Goal: Check status: Check status

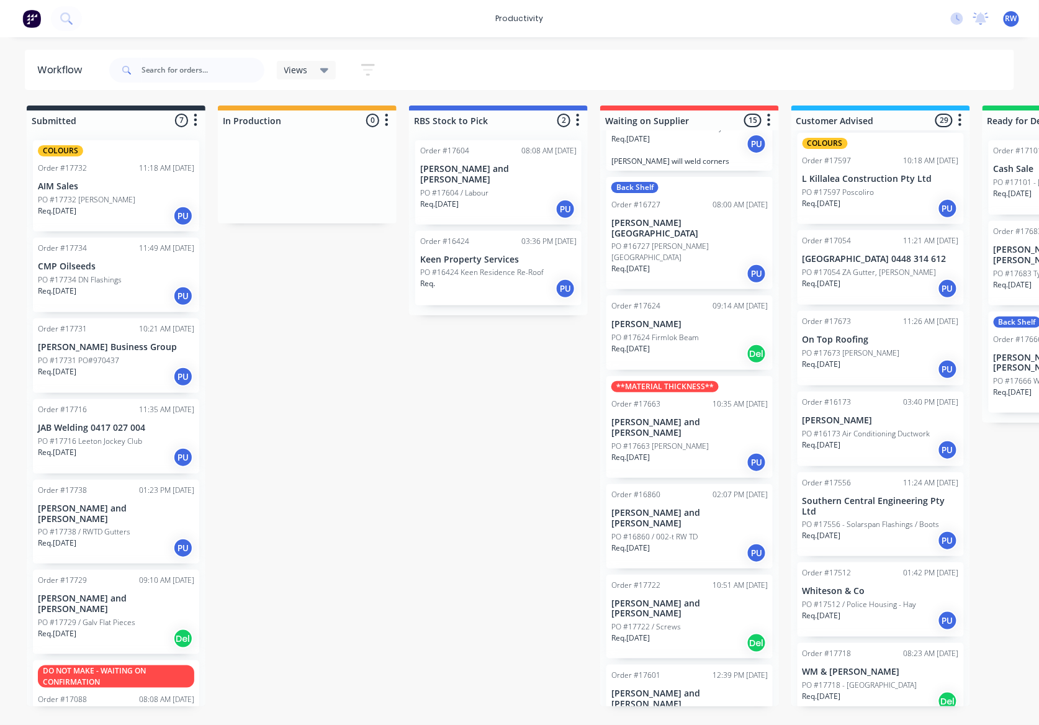
scroll to position [165, 0]
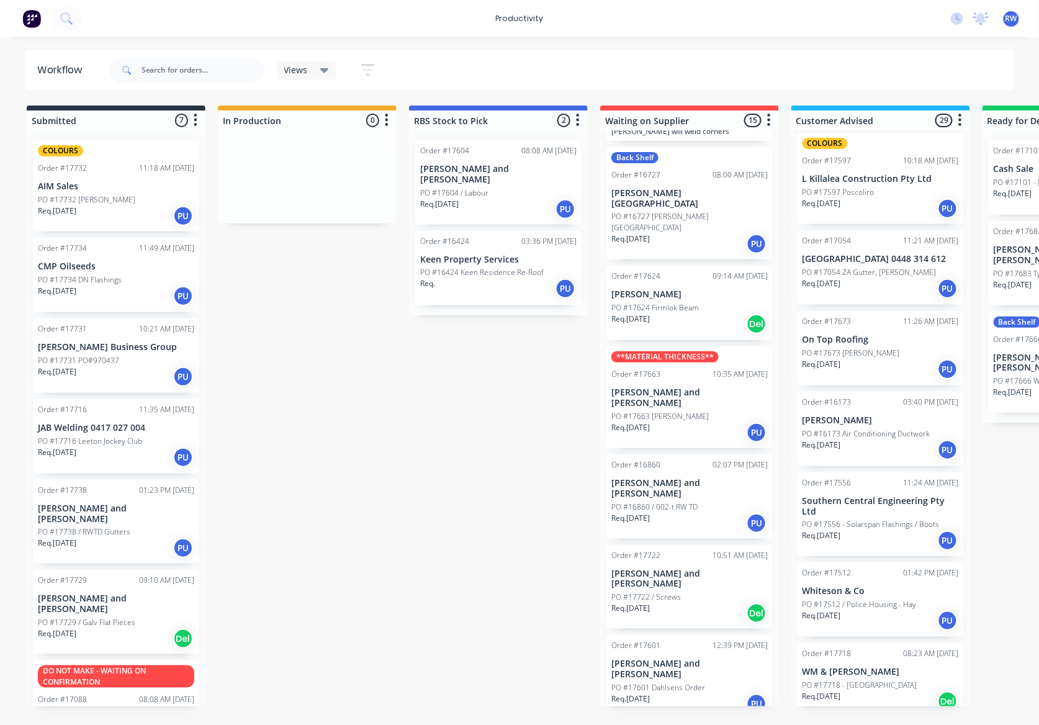
click at [686, 513] on div "Req. [DATE] PU" at bounding box center [689, 523] width 156 height 21
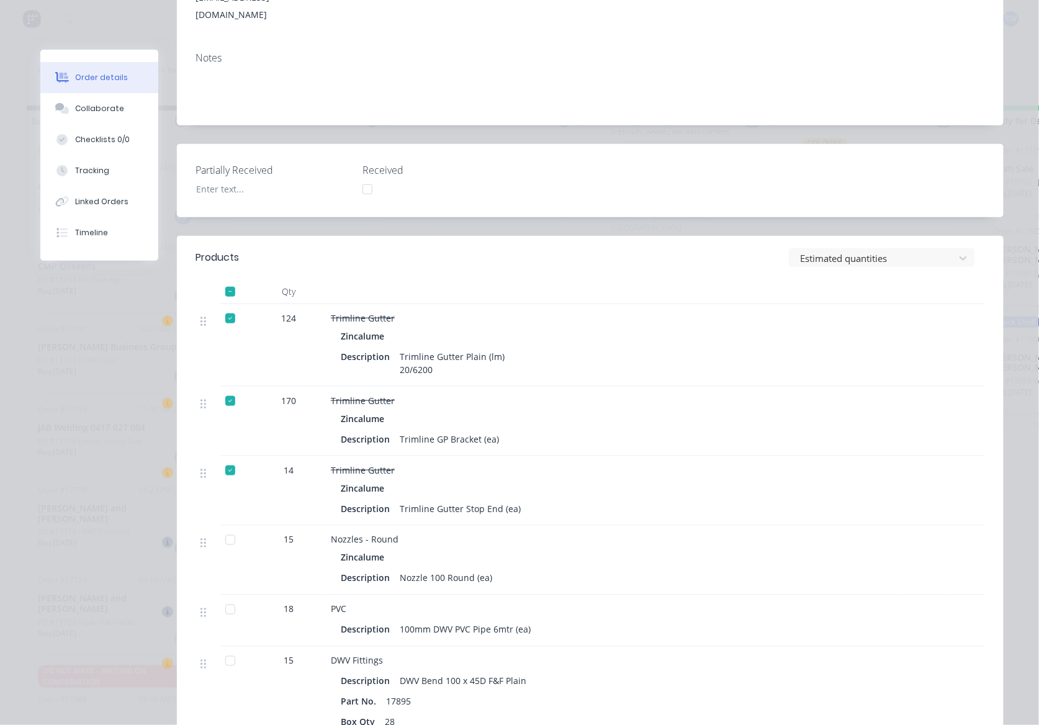
scroll to position [0, 0]
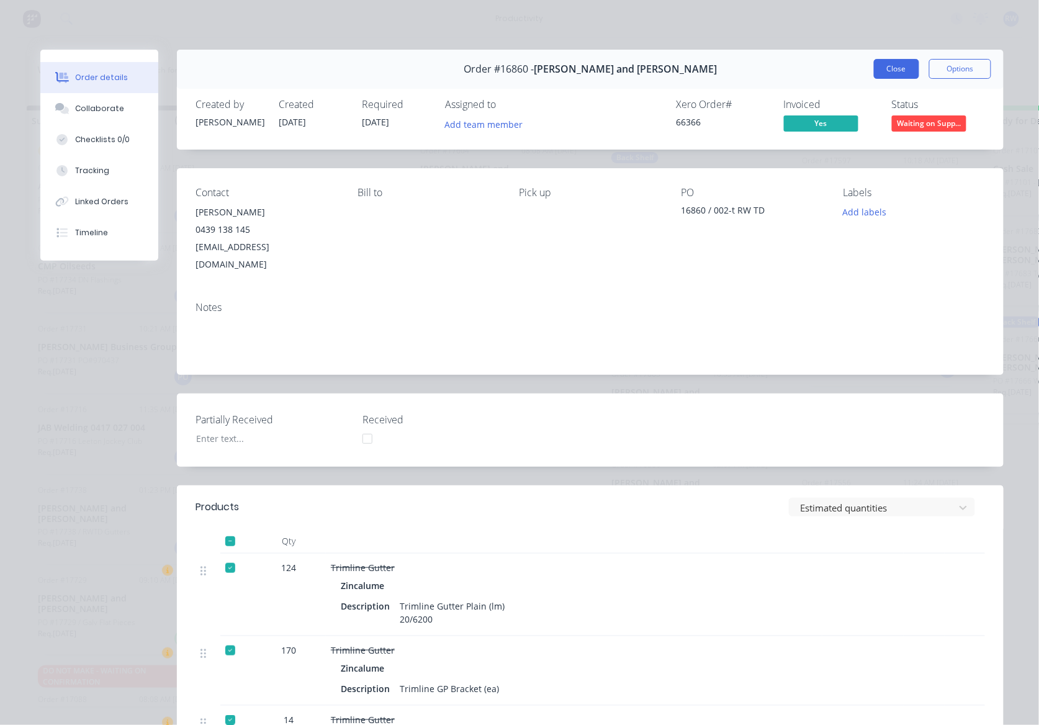
click at [875, 63] on button "Close" at bounding box center [896, 69] width 45 height 20
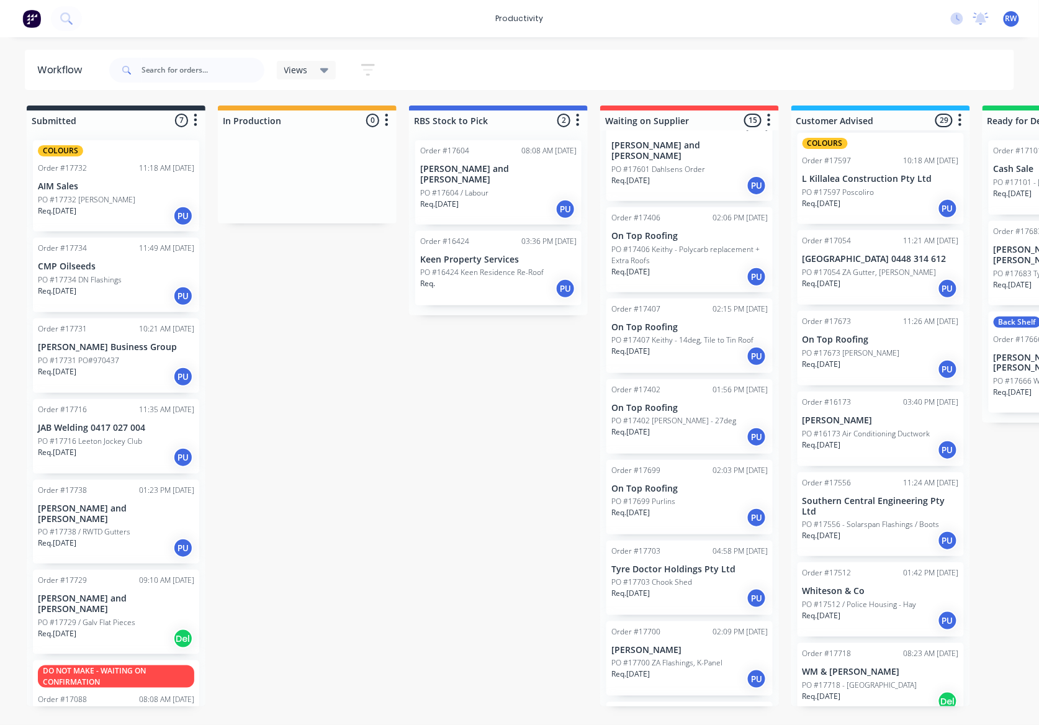
scroll to position [700, 0]
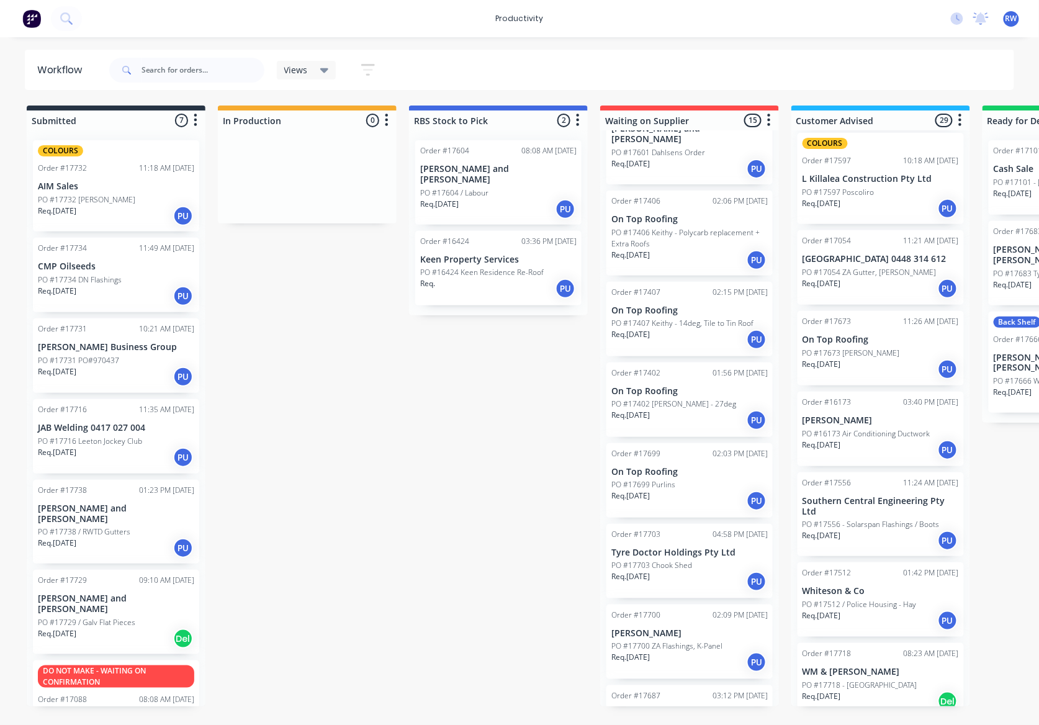
click at [685, 721] on p "PO #17687 Scotts Head" at bounding box center [651, 726] width 81 height 11
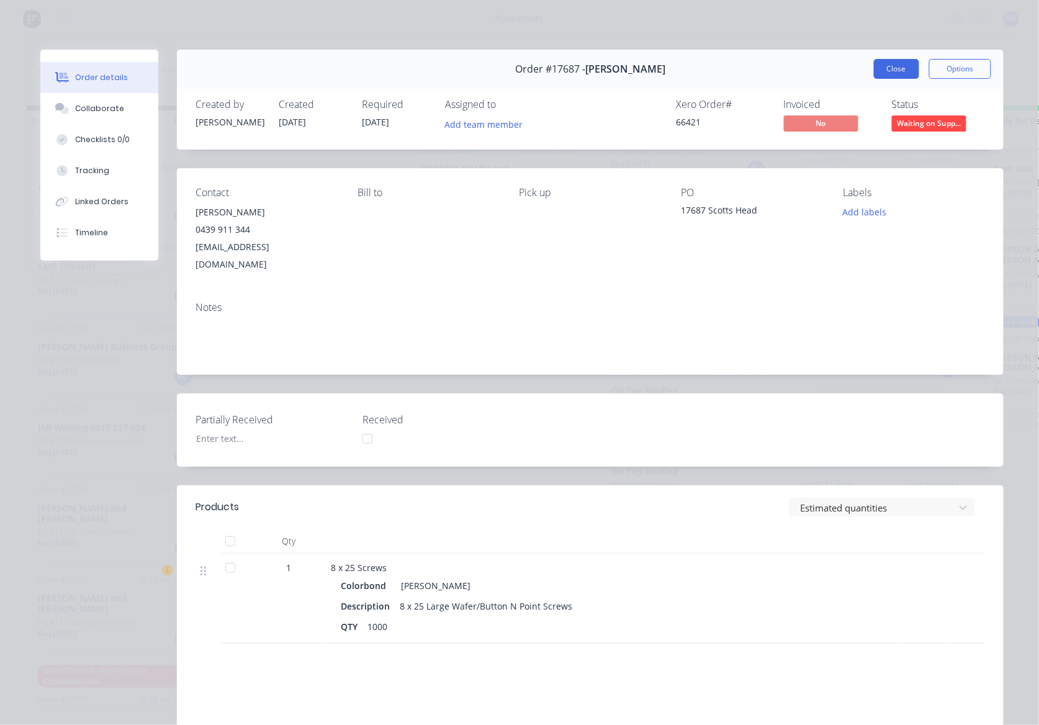
click at [874, 75] on button "Close" at bounding box center [896, 69] width 45 height 20
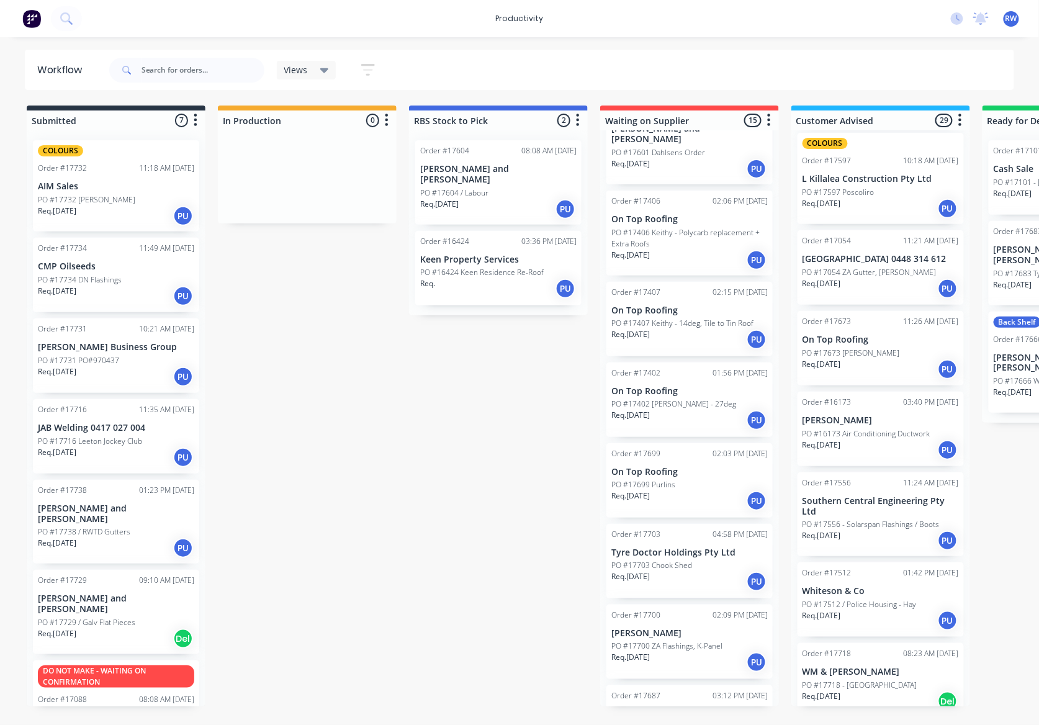
click at [671, 652] on div "Req. [DATE] PU" at bounding box center [689, 662] width 156 height 21
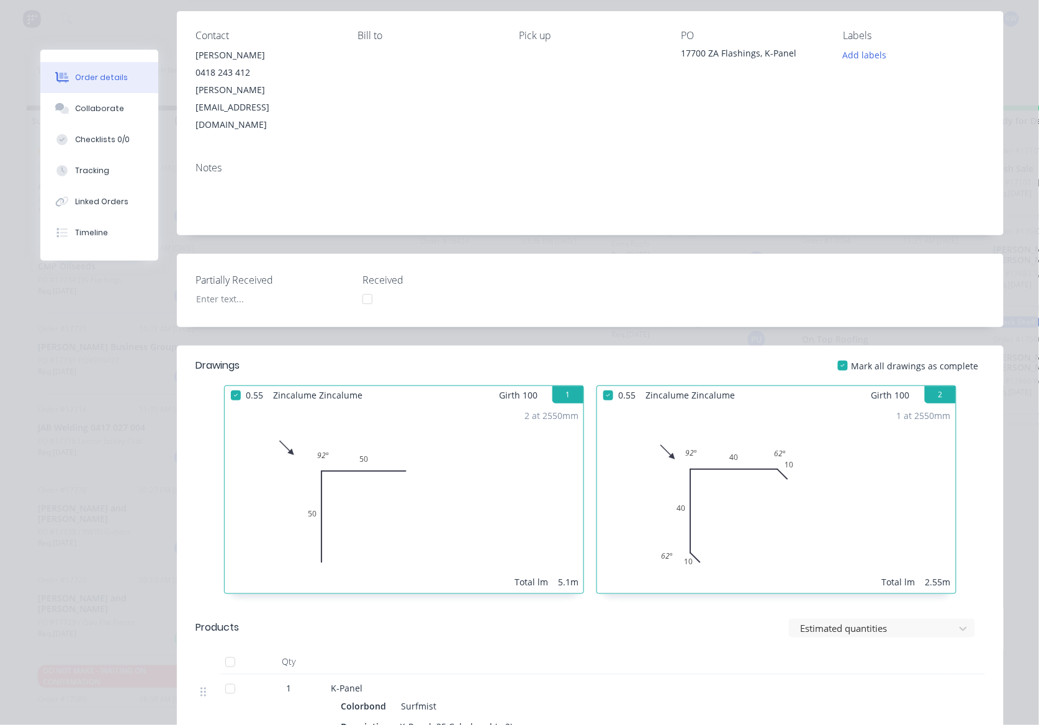
scroll to position [0, 0]
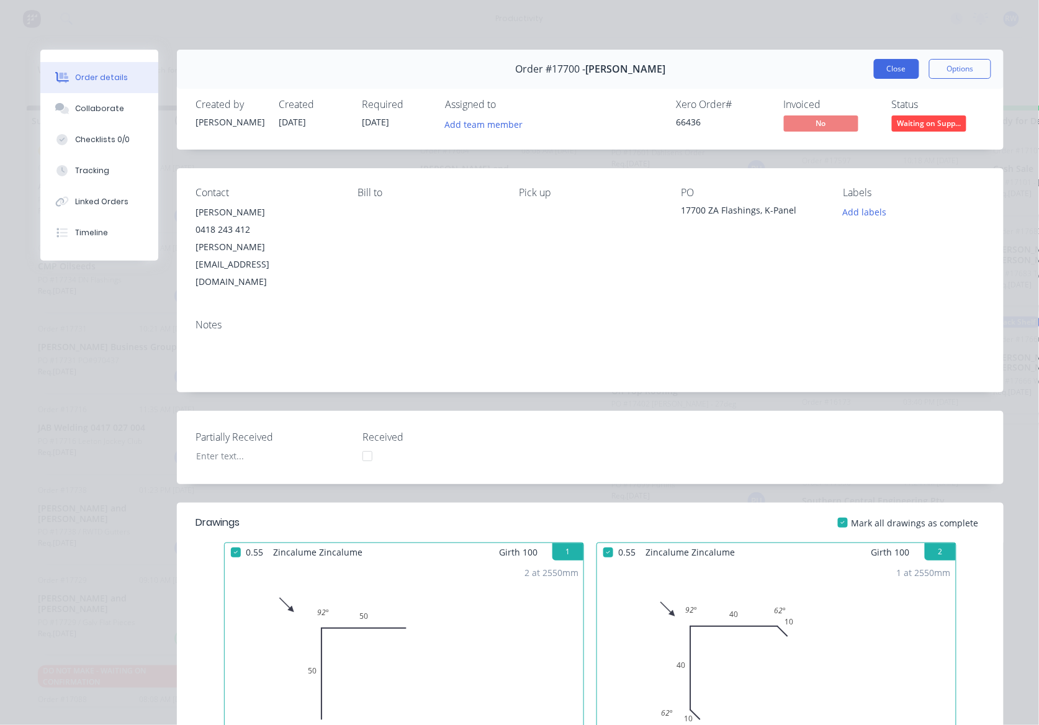
click at [900, 63] on button "Close" at bounding box center [896, 69] width 45 height 20
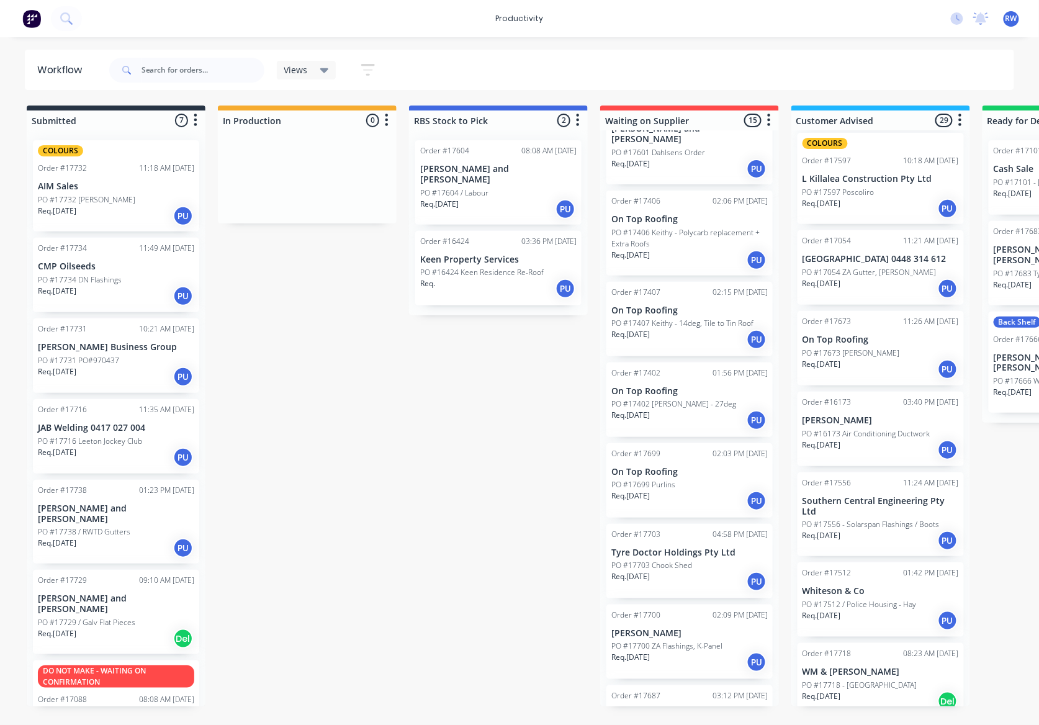
click at [650, 571] on p "Req. [DATE]" at bounding box center [630, 576] width 38 height 11
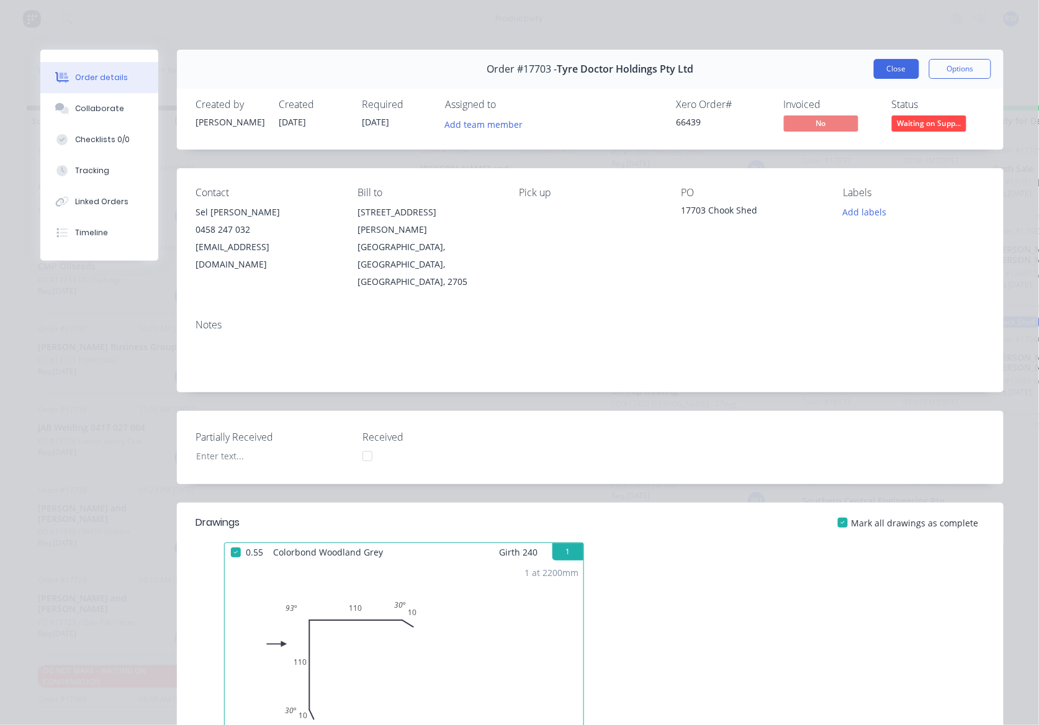
click at [892, 70] on button "Close" at bounding box center [896, 69] width 45 height 20
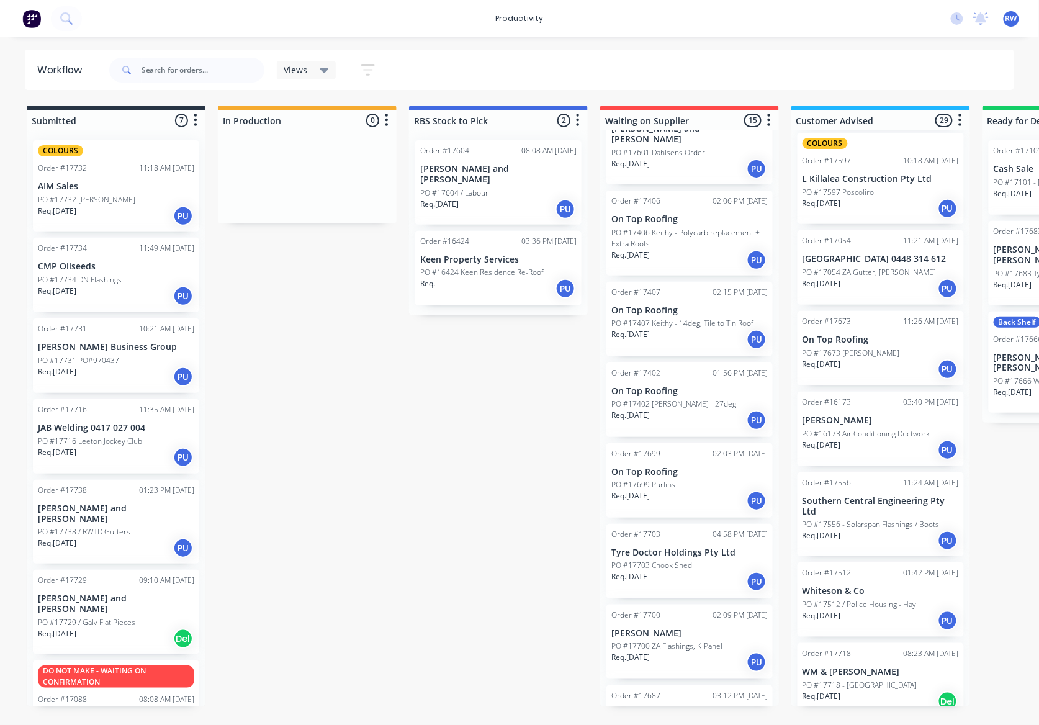
click at [666, 490] on div "Req. [DATE] PU" at bounding box center [689, 500] width 156 height 21
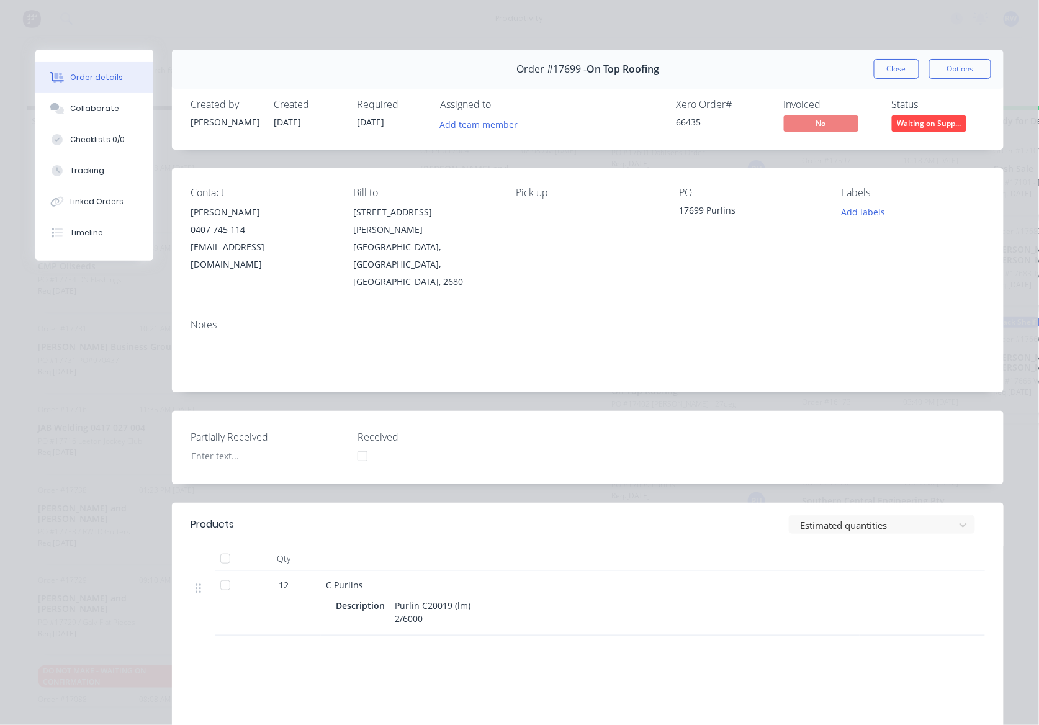
click at [864, 72] on div "Order #17699 - On Top Roofing Close Options" at bounding box center [588, 69] width 832 height 39
click at [874, 73] on button "Close" at bounding box center [896, 69] width 45 height 20
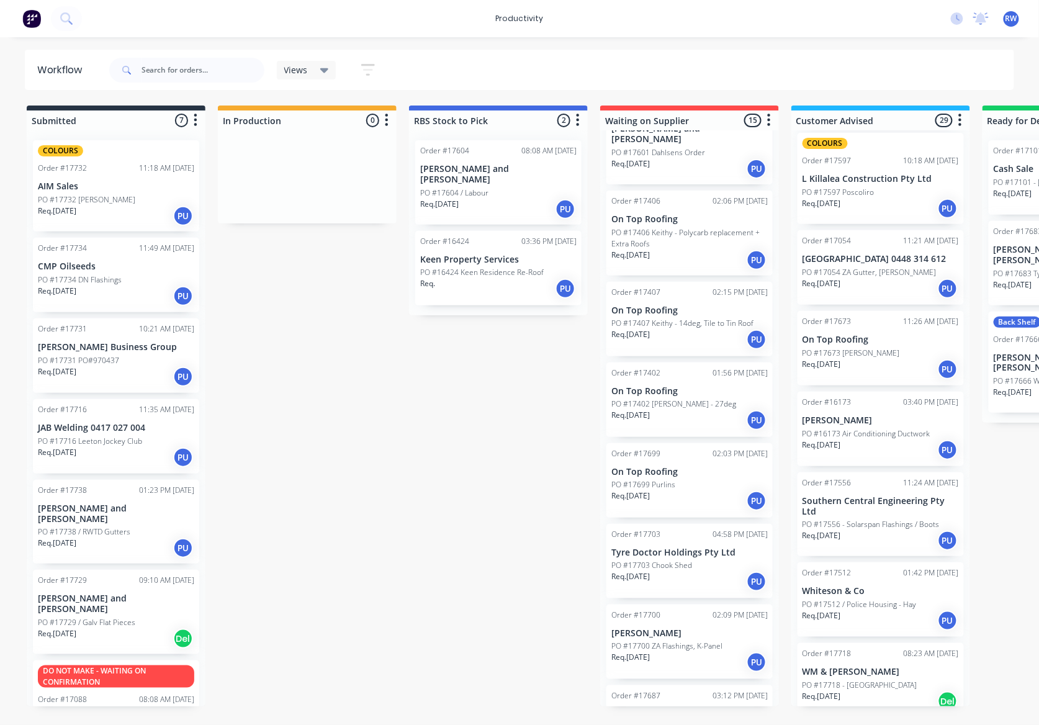
click at [686, 410] on div "Req. [DATE] PU" at bounding box center [689, 420] width 156 height 21
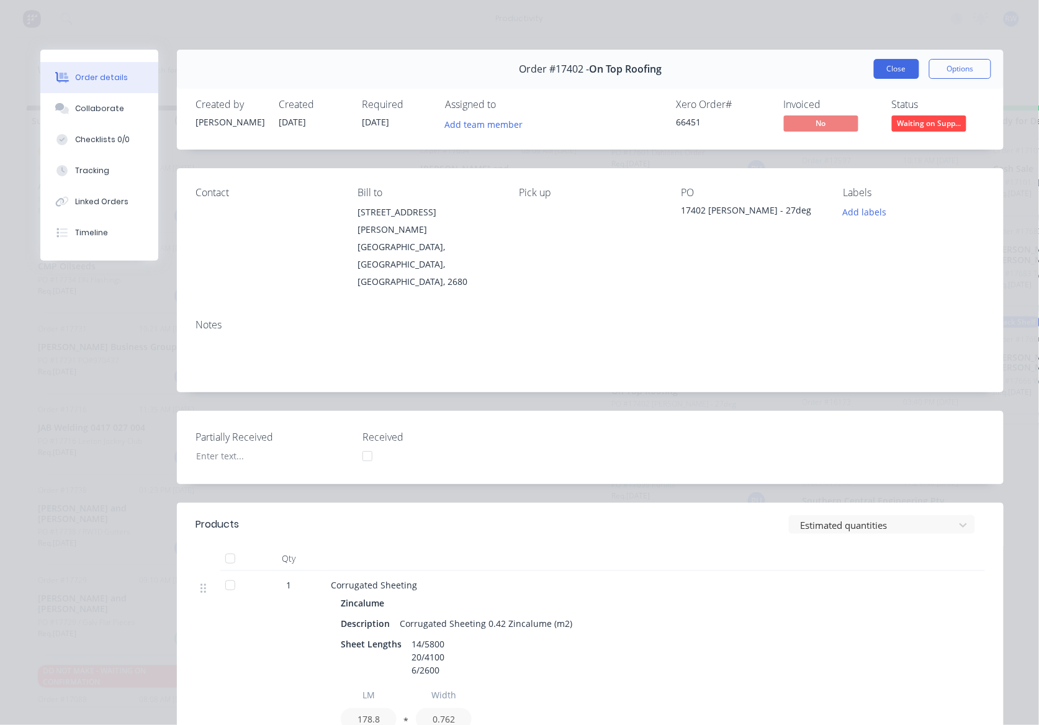
click at [894, 73] on button "Close" at bounding box center [896, 69] width 45 height 20
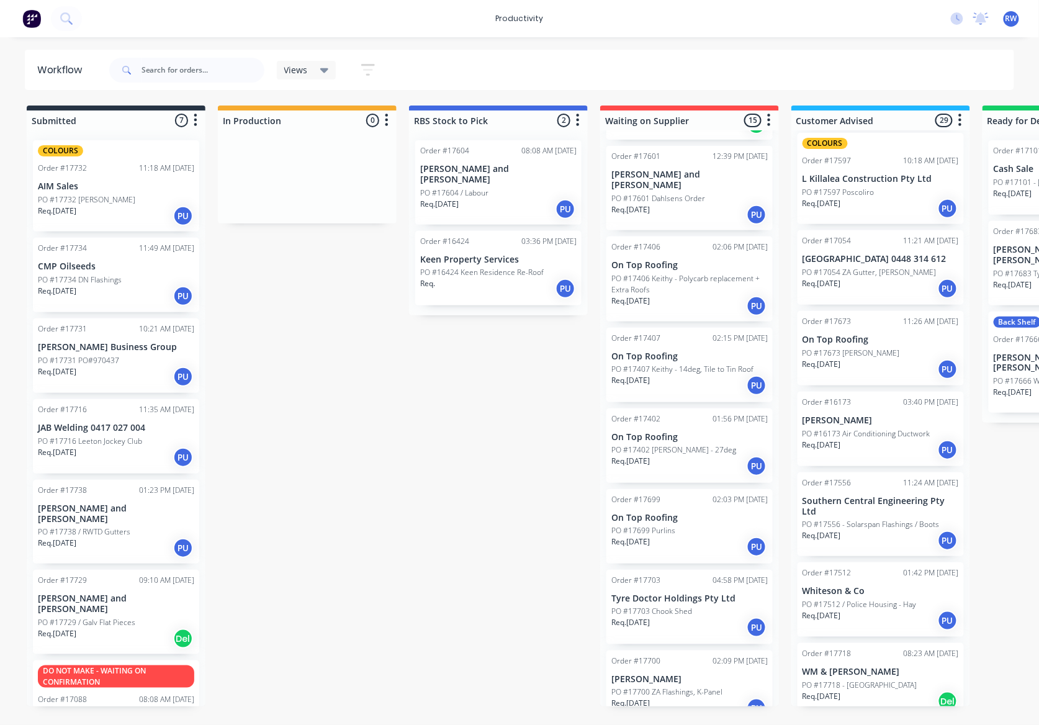
scroll to position [617, 0]
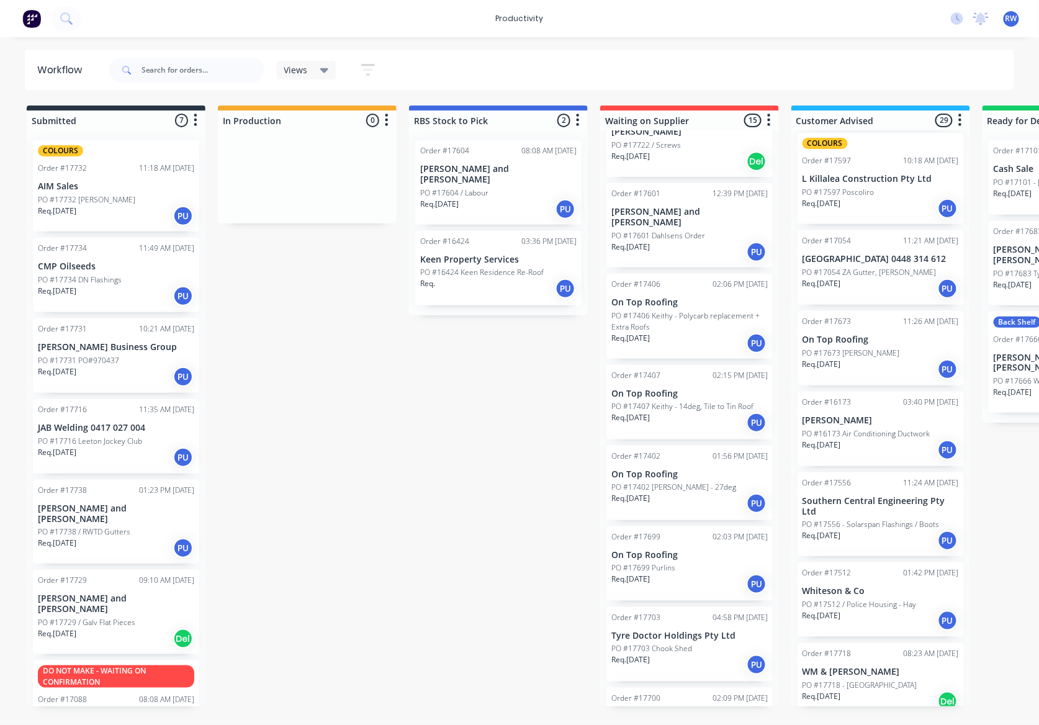
click at [691, 412] on div "Req. [DATE] PU" at bounding box center [689, 422] width 156 height 21
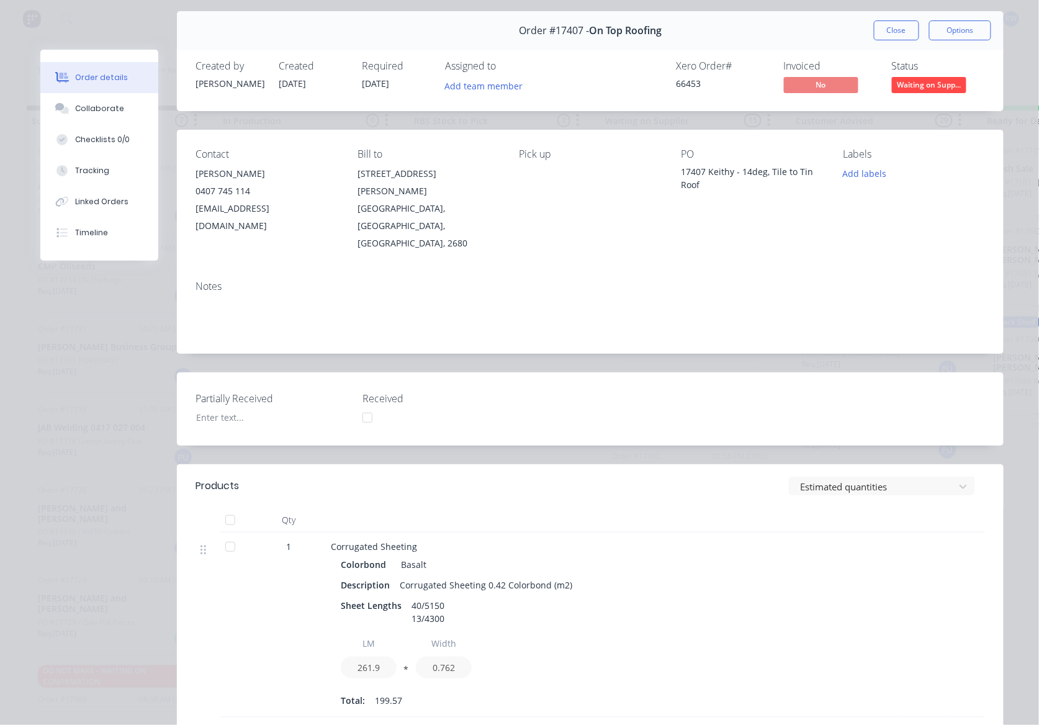
scroll to position [0, 0]
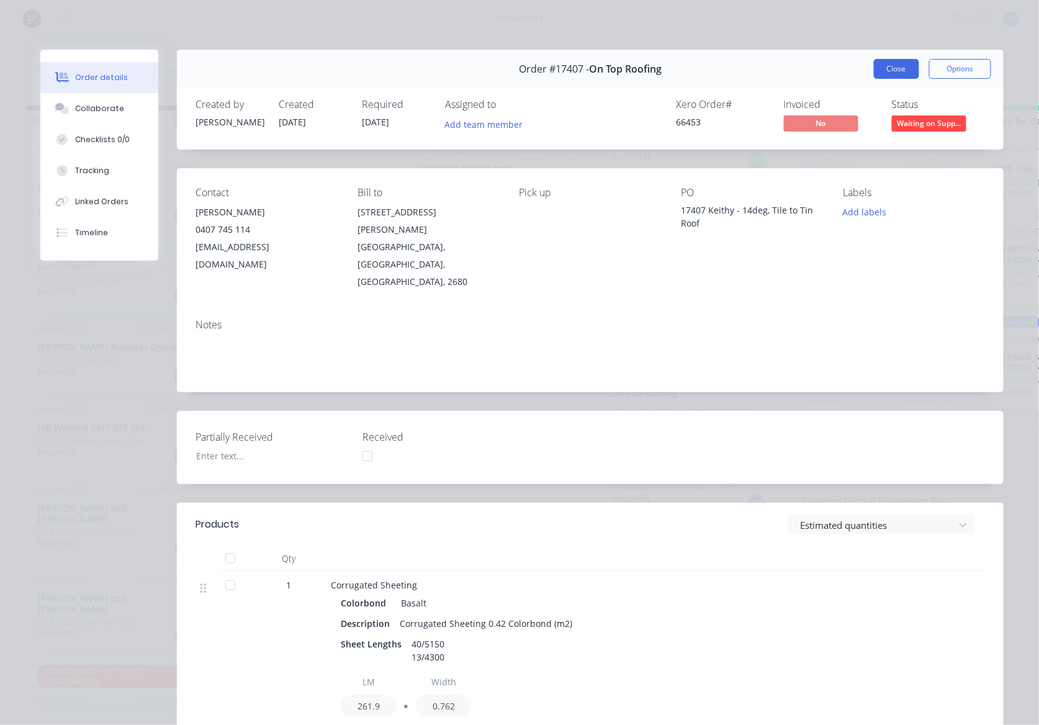
click at [882, 75] on button "Close" at bounding box center [896, 69] width 45 height 20
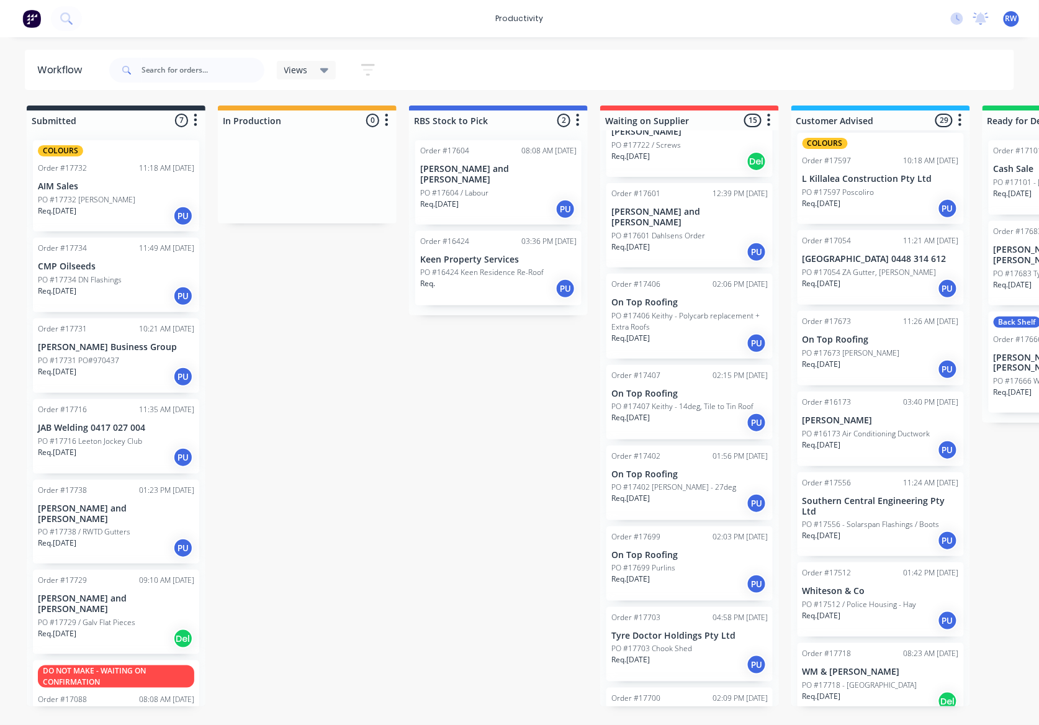
click at [712, 333] on div "Req. [DATE] PU" at bounding box center [689, 343] width 156 height 21
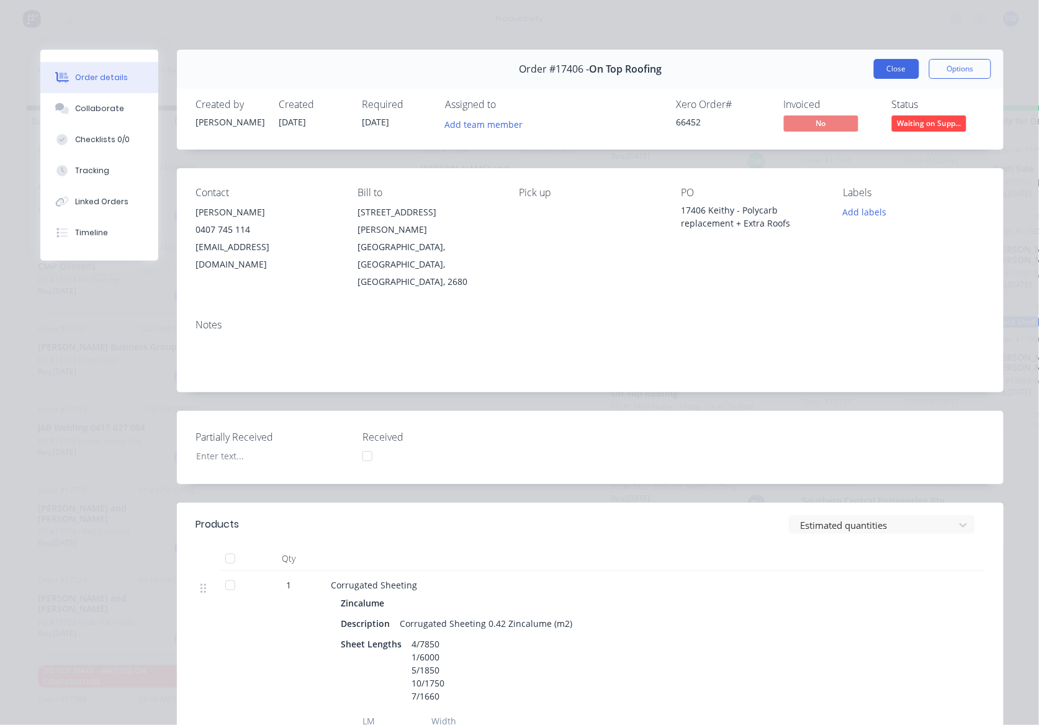
click at [884, 78] on button "Close" at bounding box center [896, 69] width 45 height 20
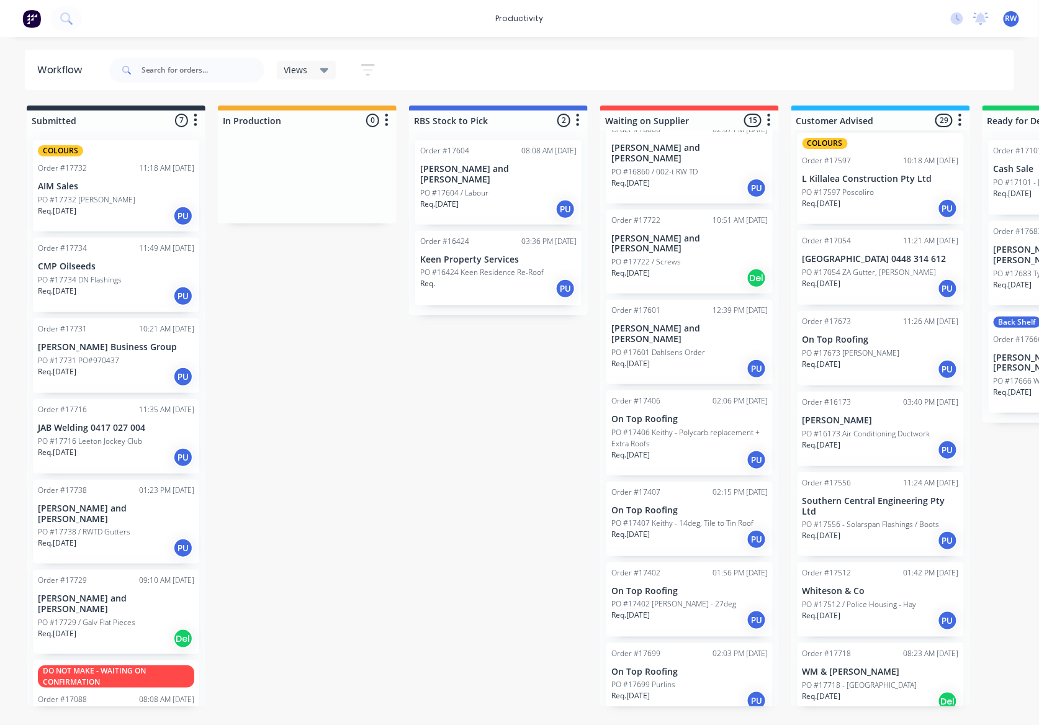
scroll to position [452, 0]
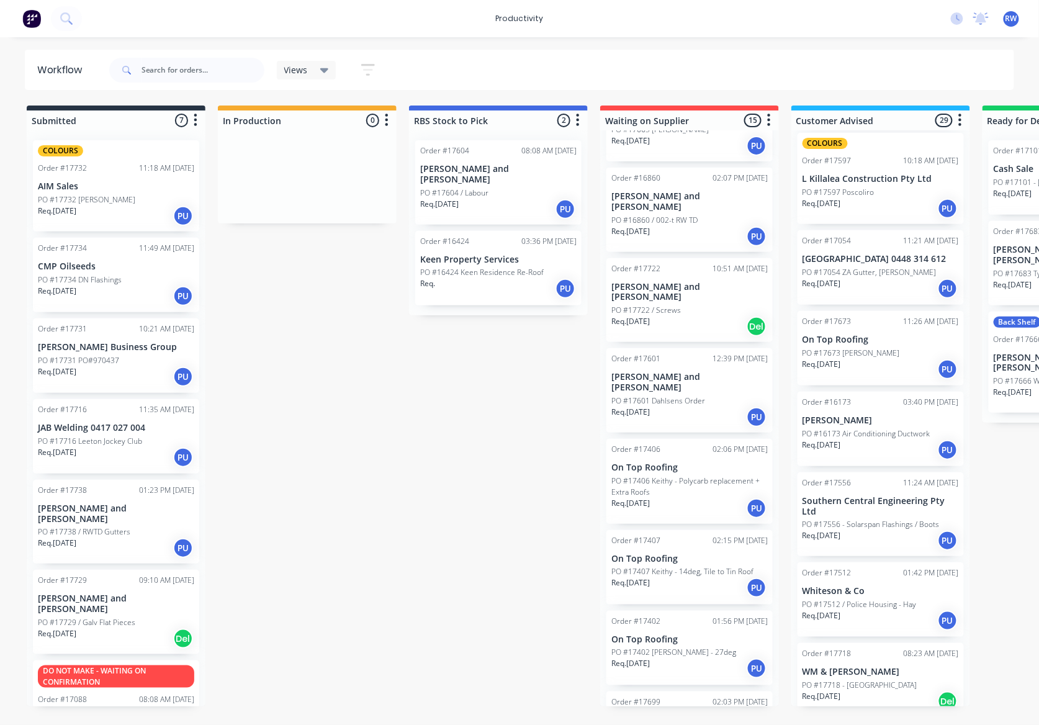
click at [673, 395] on p "PO #17601 Dahlsens Order" at bounding box center [658, 400] width 94 height 11
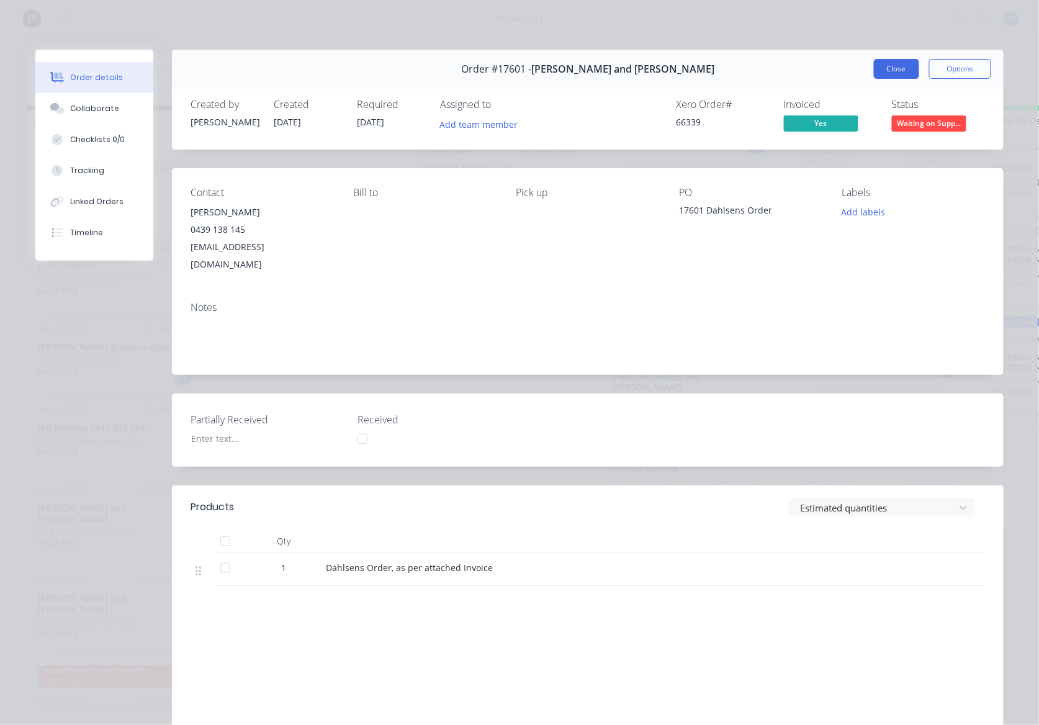
click at [899, 70] on button "Close" at bounding box center [896, 69] width 45 height 20
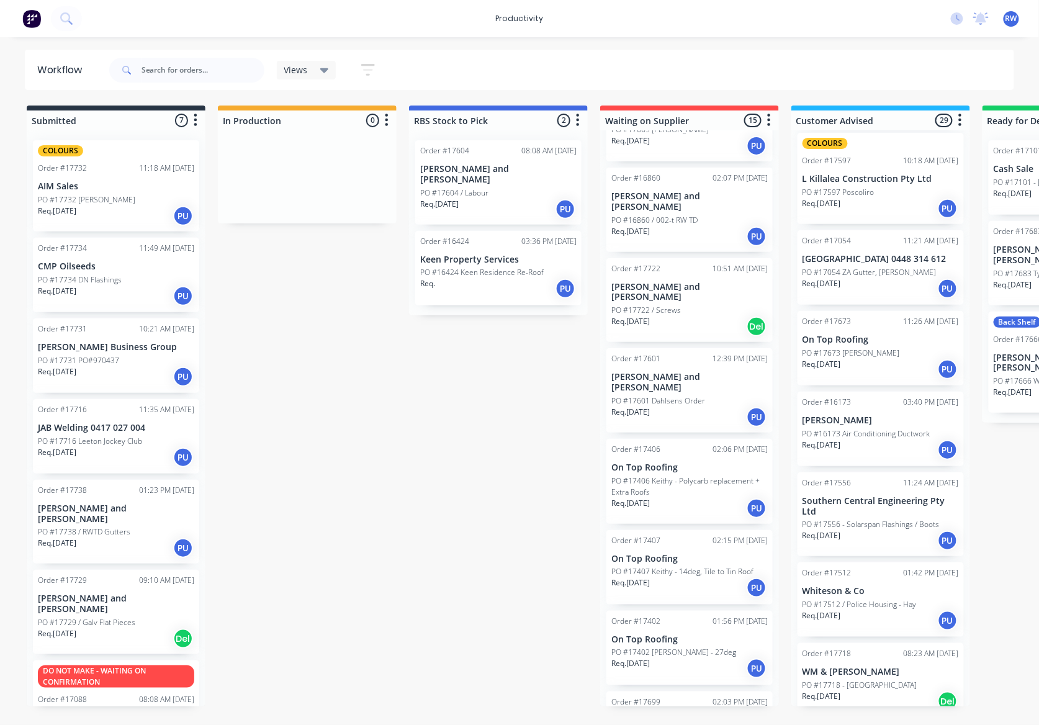
click at [701, 316] on div "Req. [DATE] Del" at bounding box center [689, 326] width 156 height 21
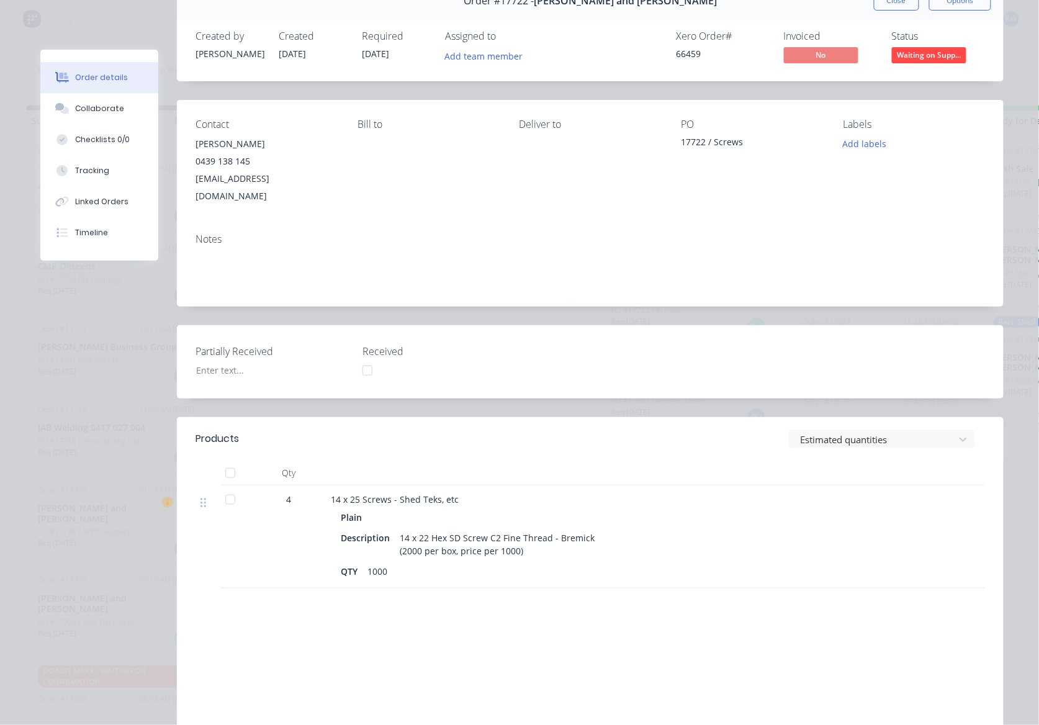
scroll to position [0, 0]
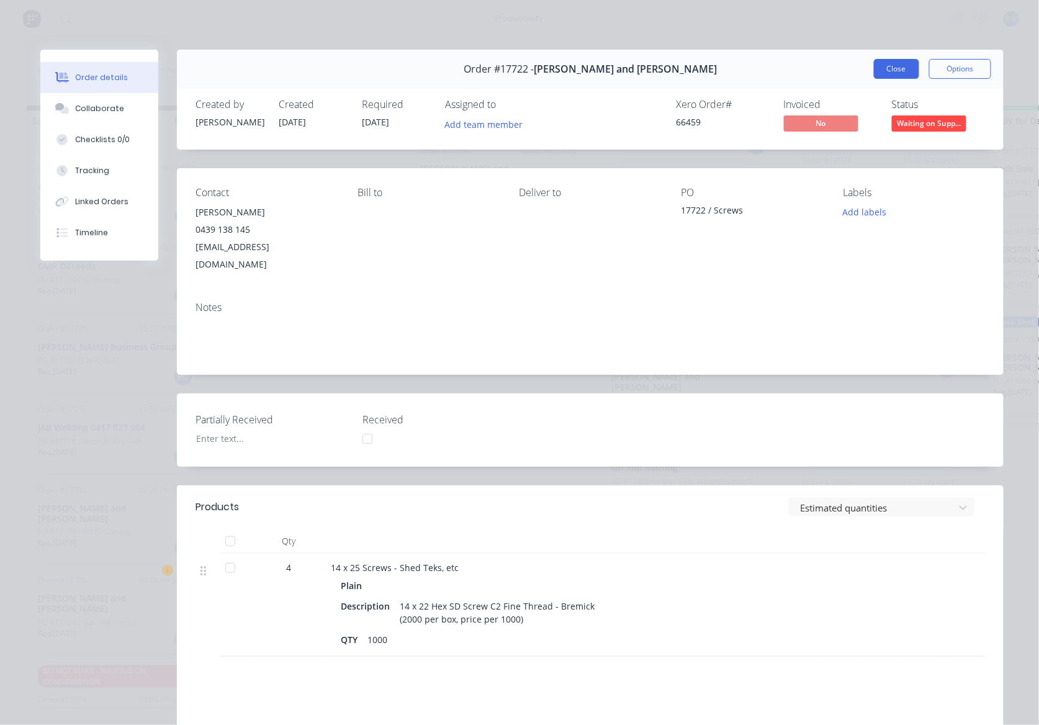
click at [874, 70] on button "Close" at bounding box center [896, 69] width 45 height 20
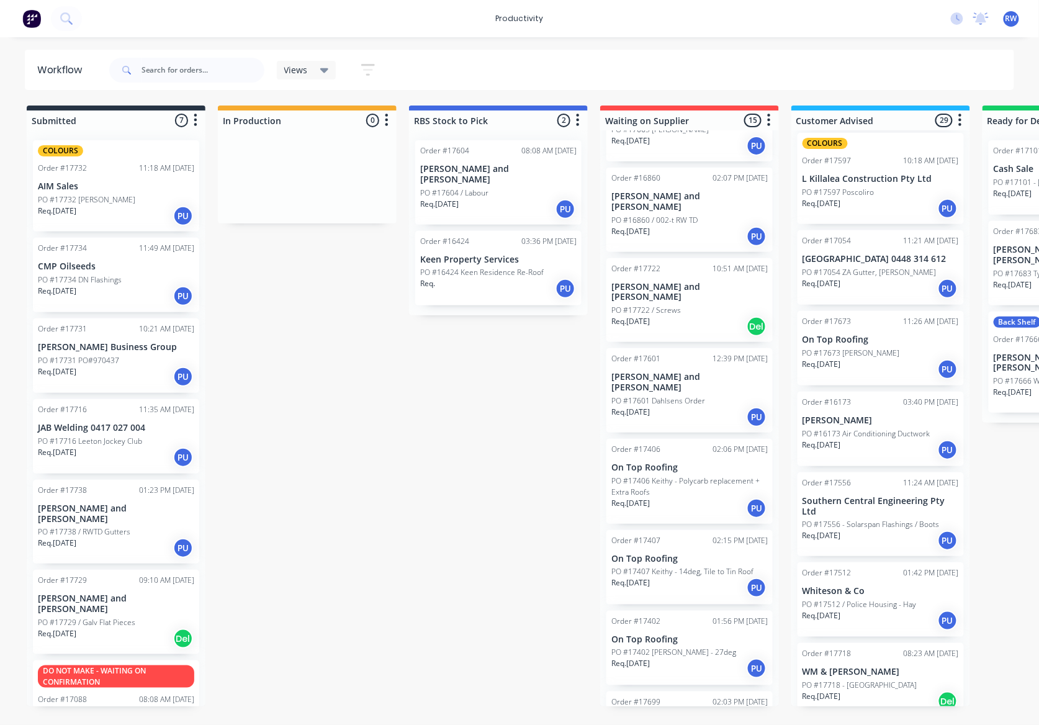
click at [696, 226] on div "Req. [DATE] PU" at bounding box center [689, 236] width 156 height 21
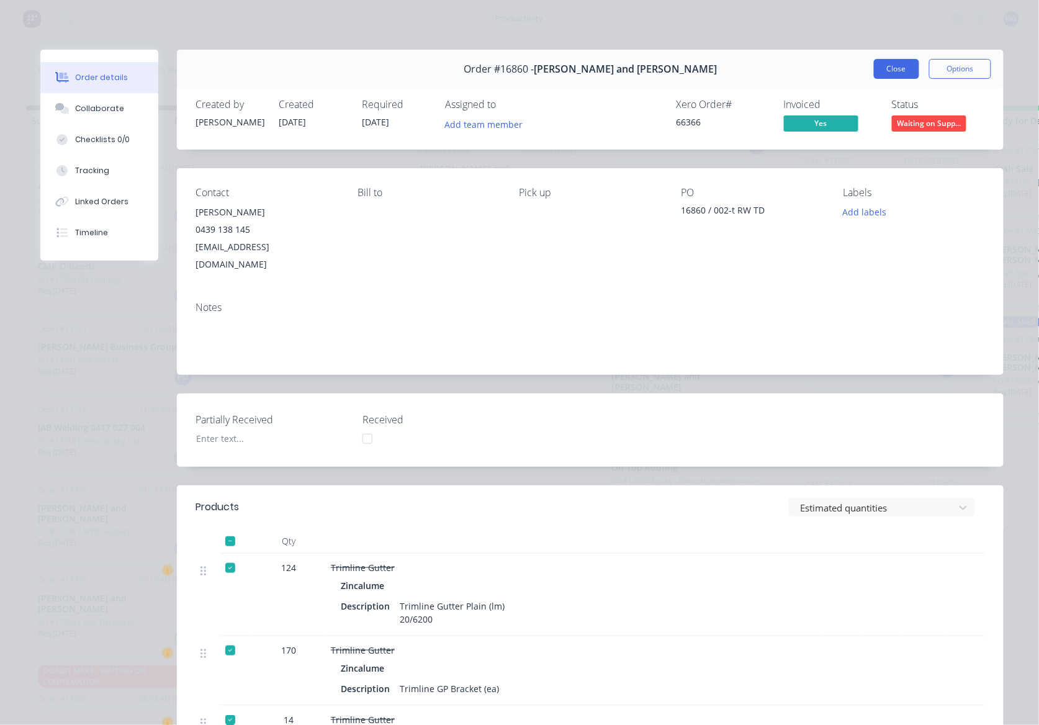
click at [885, 73] on button "Close" at bounding box center [896, 69] width 45 height 20
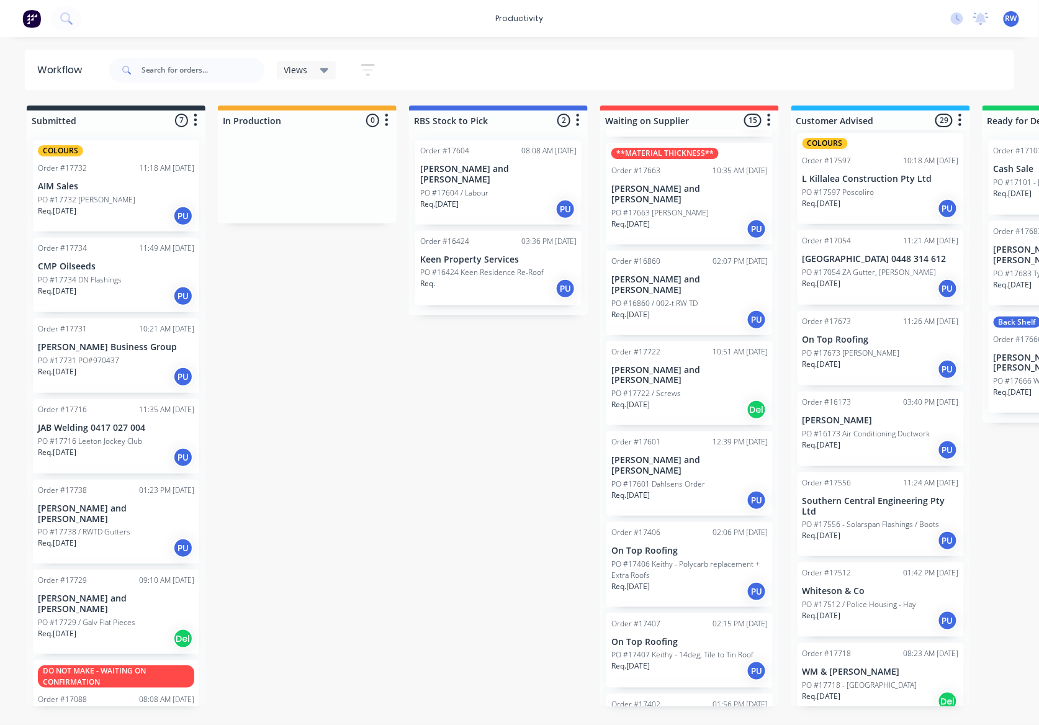
scroll to position [286, 0]
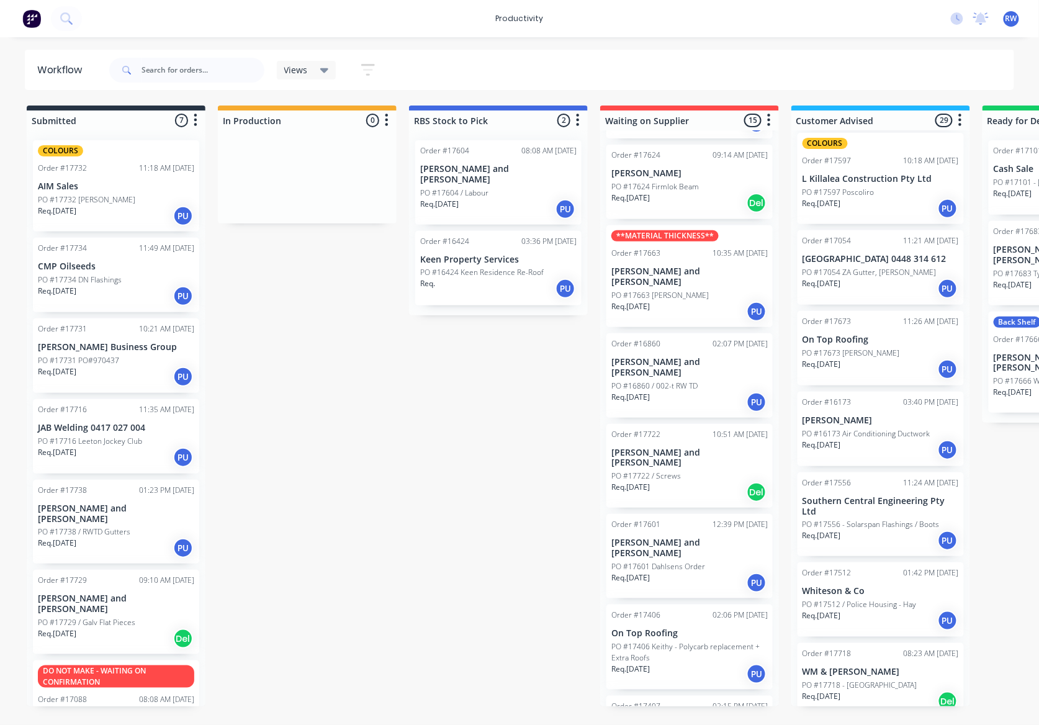
click at [705, 301] on div "Req. [DATE] PU" at bounding box center [689, 311] width 156 height 21
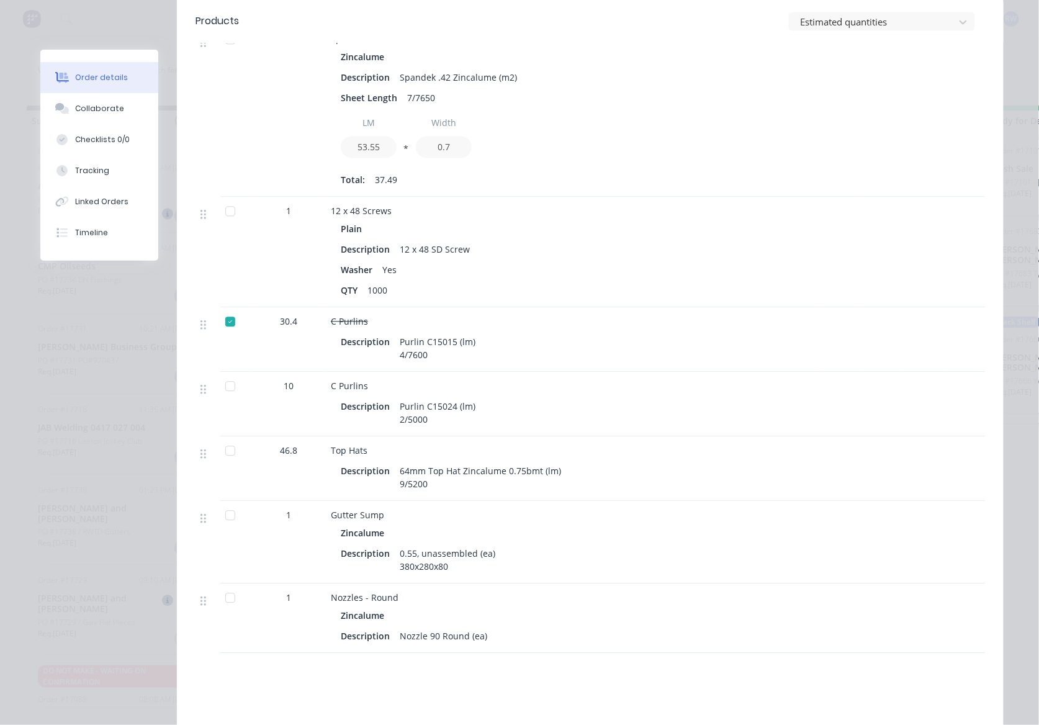
scroll to position [827, 0]
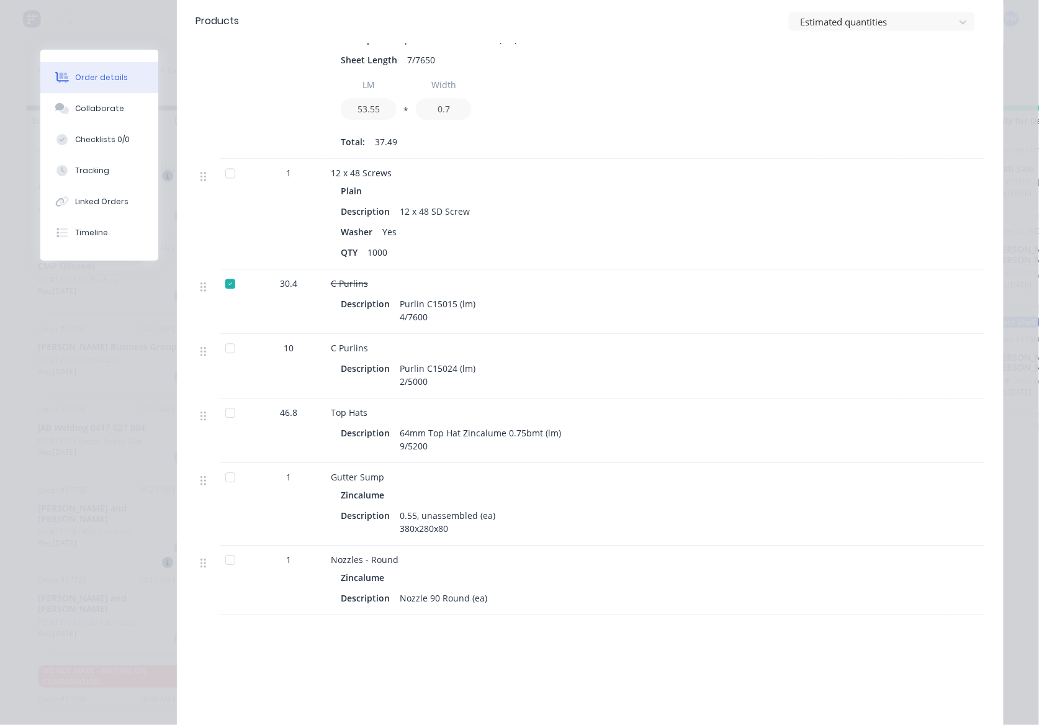
click at [218, 400] on div at bounding box center [230, 412] width 25 height 25
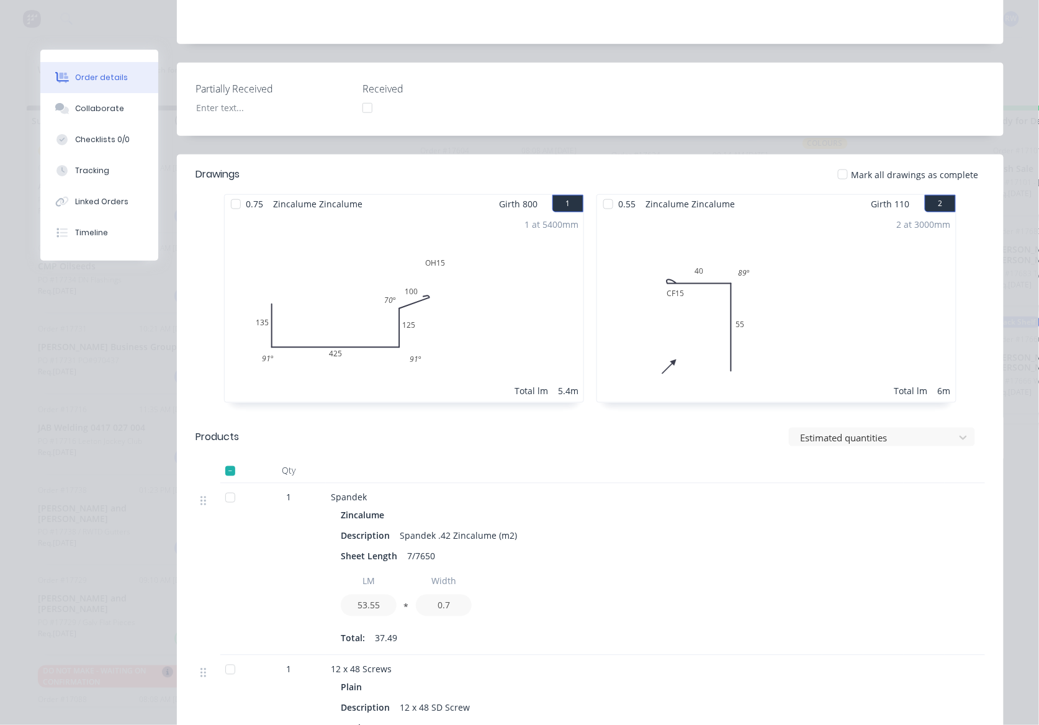
scroll to position [0, 0]
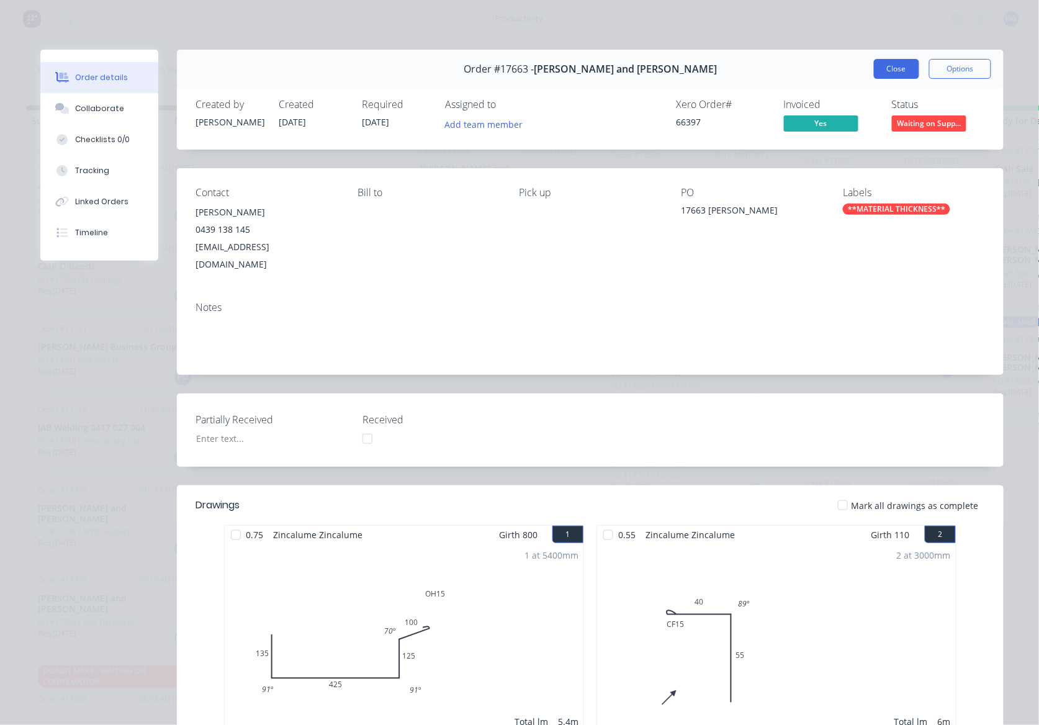
click at [891, 65] on button "Close" at bounding box center [896, 69] width 45 height 20
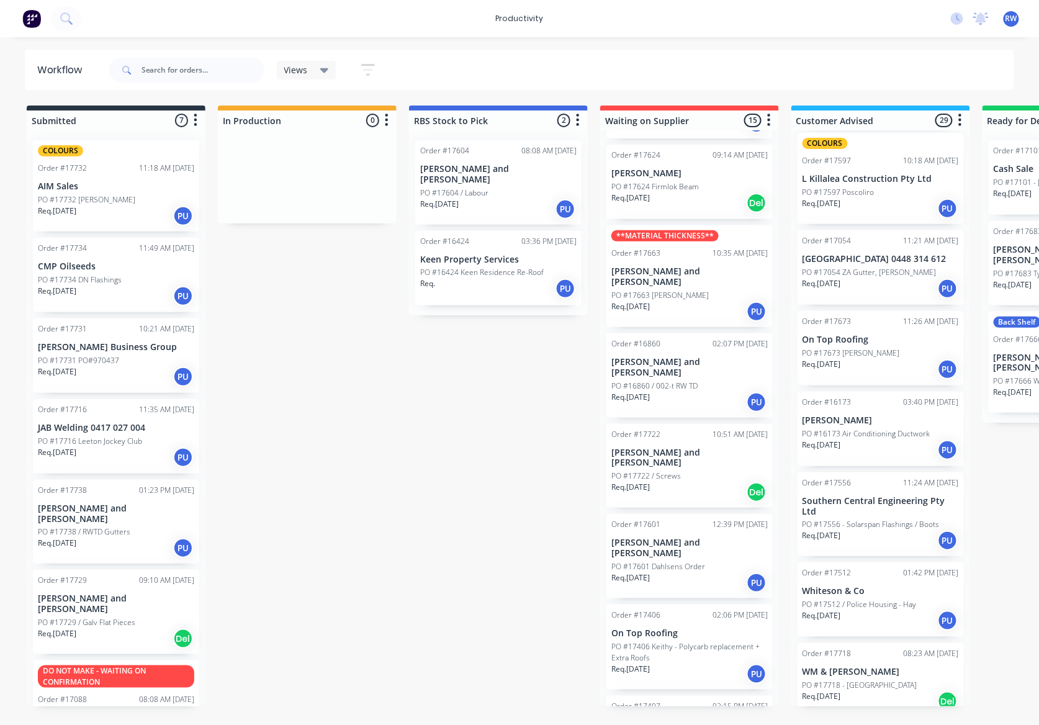
click at [110, 281] on p "PO #17734 DN Flashings" at bounding box center [80, 279] width 84 height 11
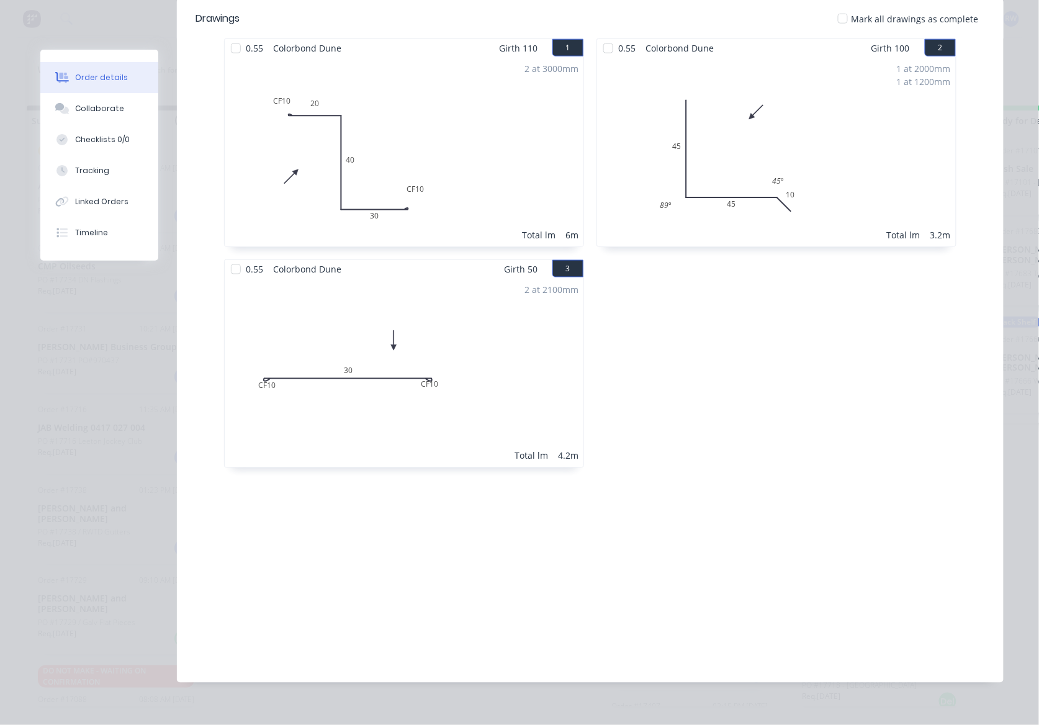
scroll to position [73, 0]
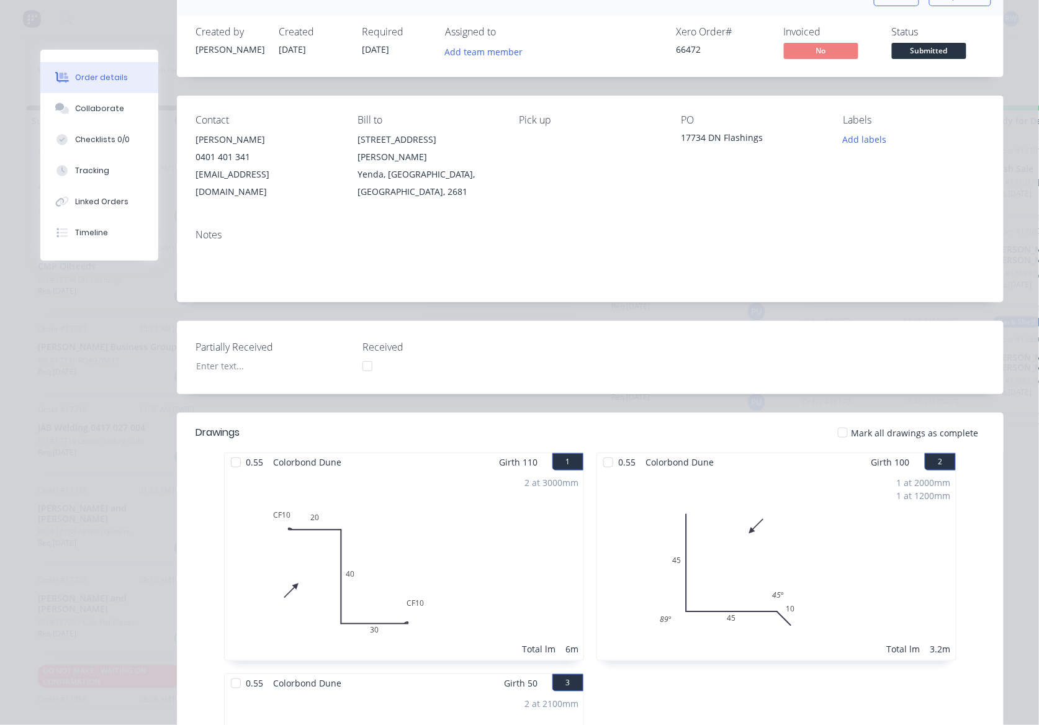
click at [837, 420] on div at bounding box center [842, 432] width 25 height 25
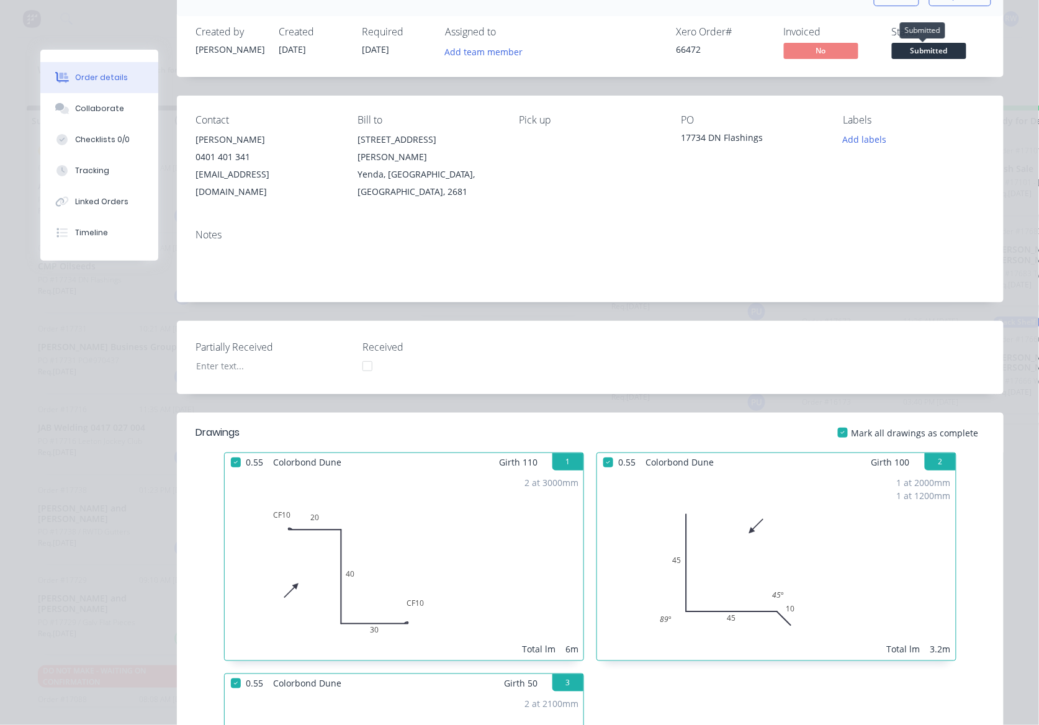
click at [925, 43] on span "Submitted" at bounding box center [929, 51] width 74 height 16
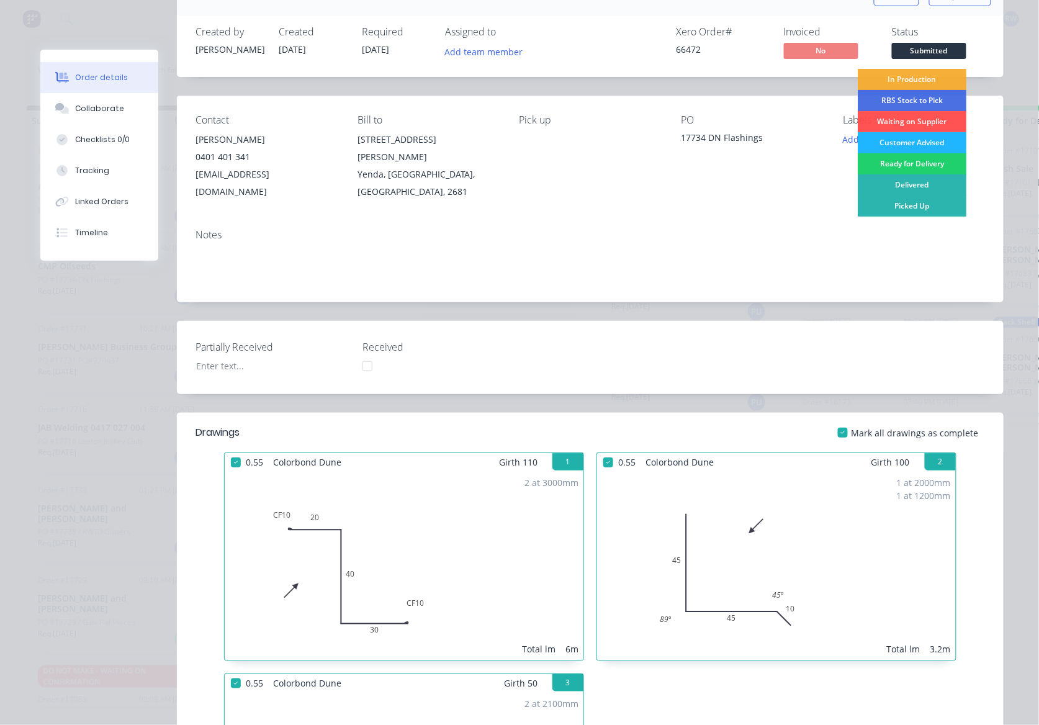
click at [912, 140] on div "Customer Advised" at bounding box center [912, 142] width 109 height 21
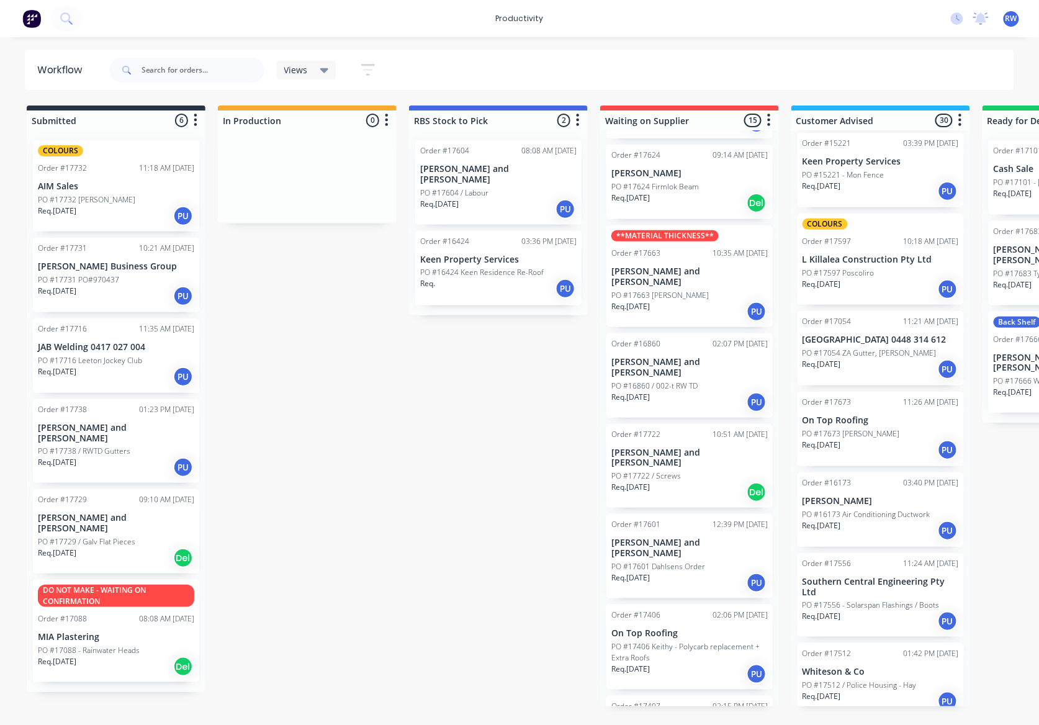
click at [112, 279] on p "PO #17731 PO#970437" at bounding box center [78, 279] width 81 height 11
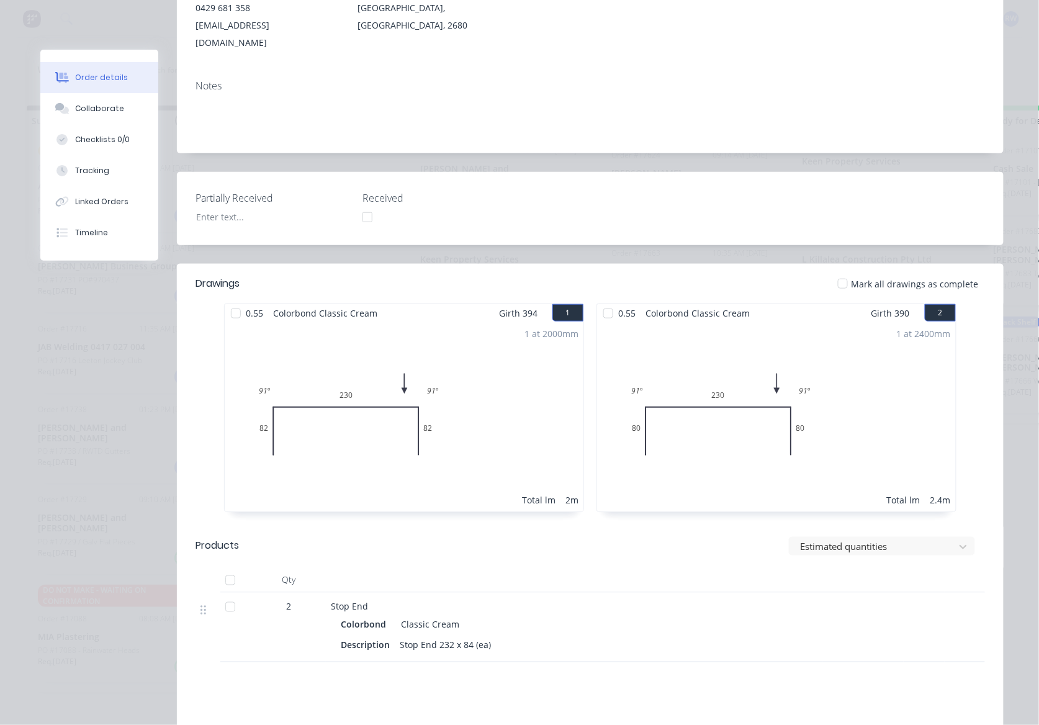
scroll to position [420, 0]
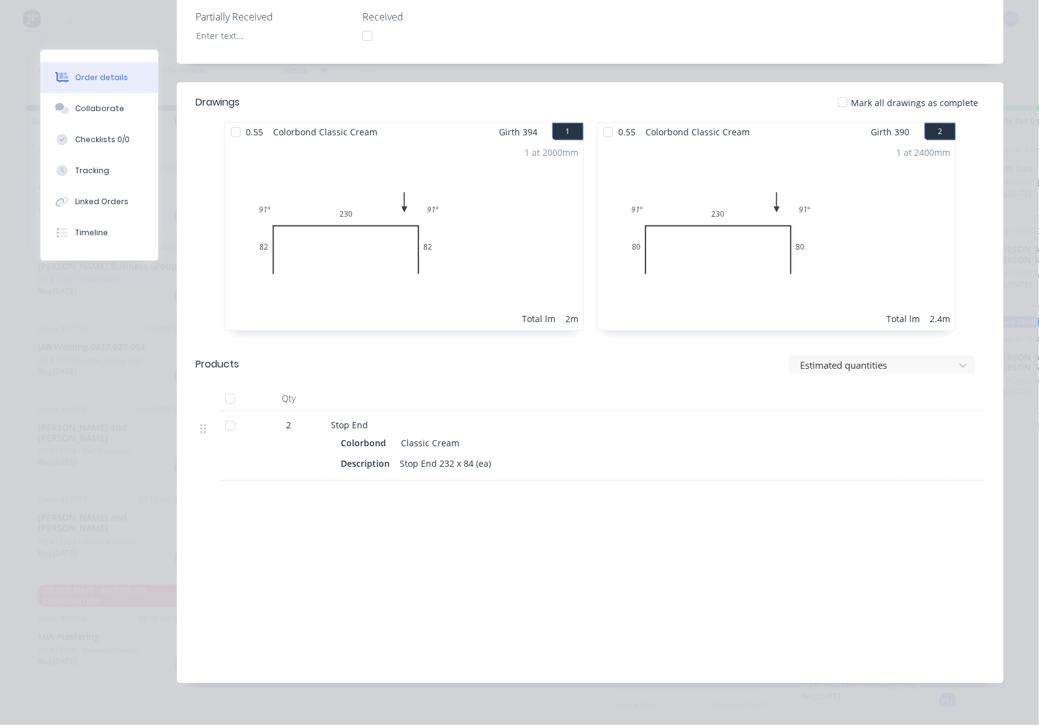
click at [842, 90] on div at bounding box center [842, 102] width 25 height 25
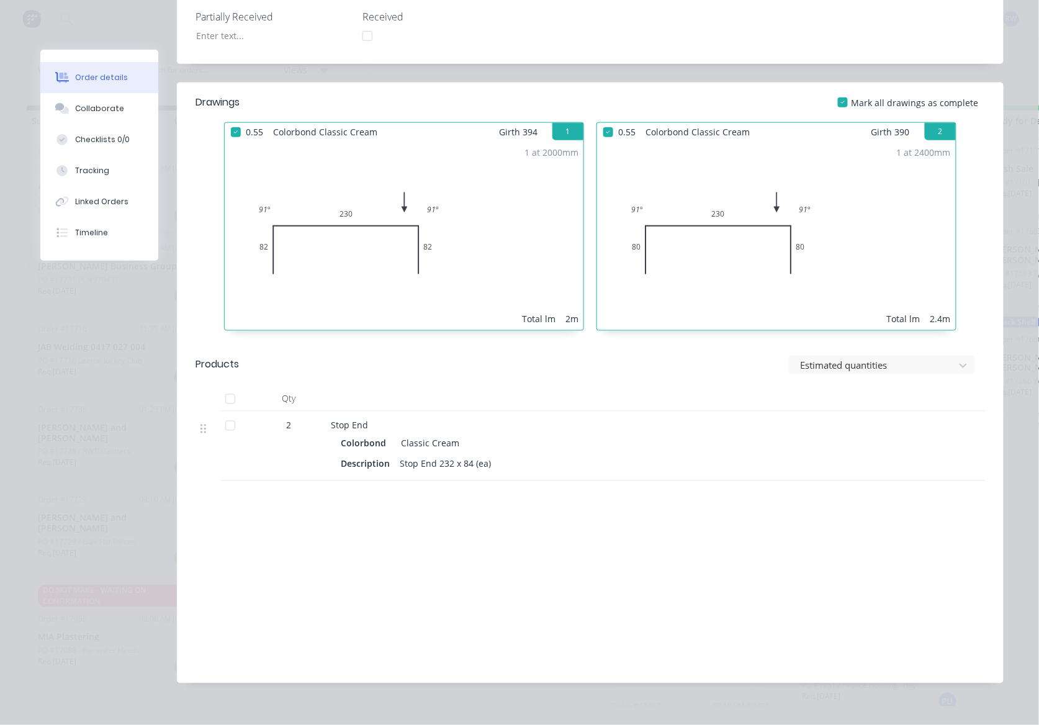
click at [226, 387] on div at bounding box center [230, 399] width 25 height 25
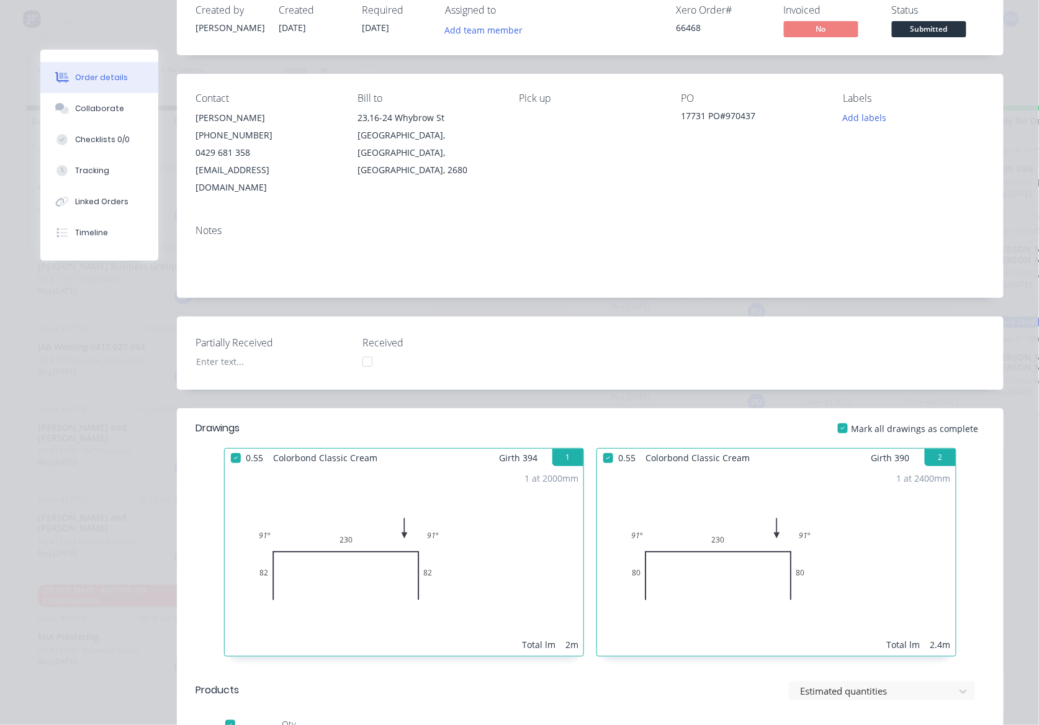
scroll to position [0, 0]
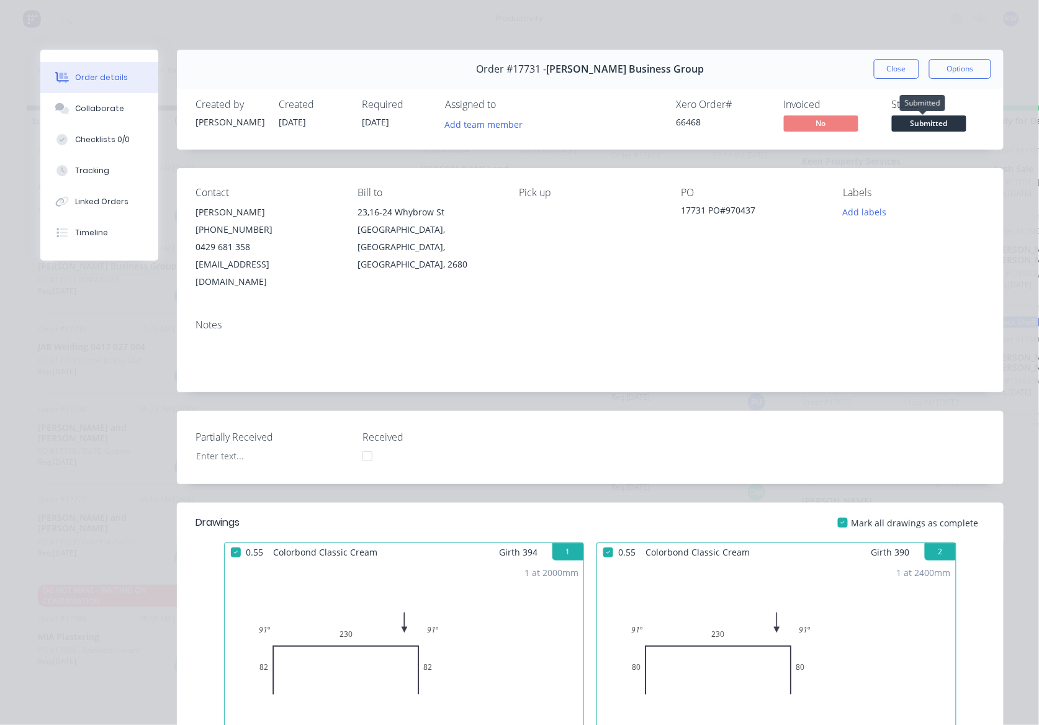
click at [937, 125] on span "Submitted" at bounding box center [929, 123] width 74 height 16
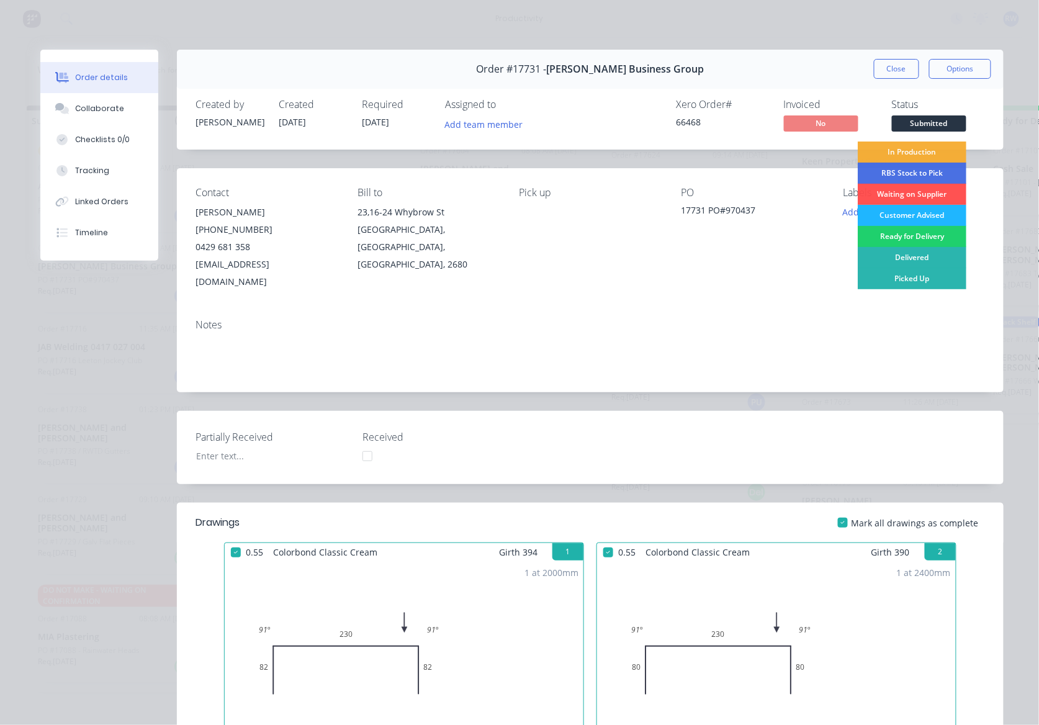
click at [900, 222] on div "Customer Advised" at bounding box center [912, 215] width 109 height 21
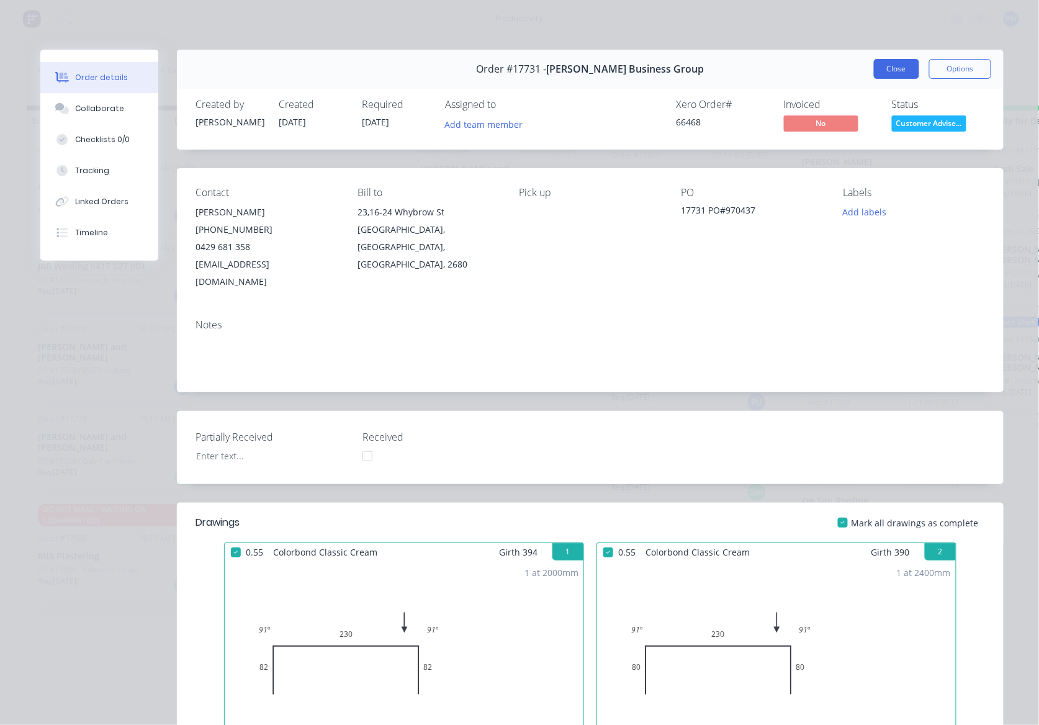
click at [901, 68] on button "Close" at bounding box center [896, 69] width 45 height 20
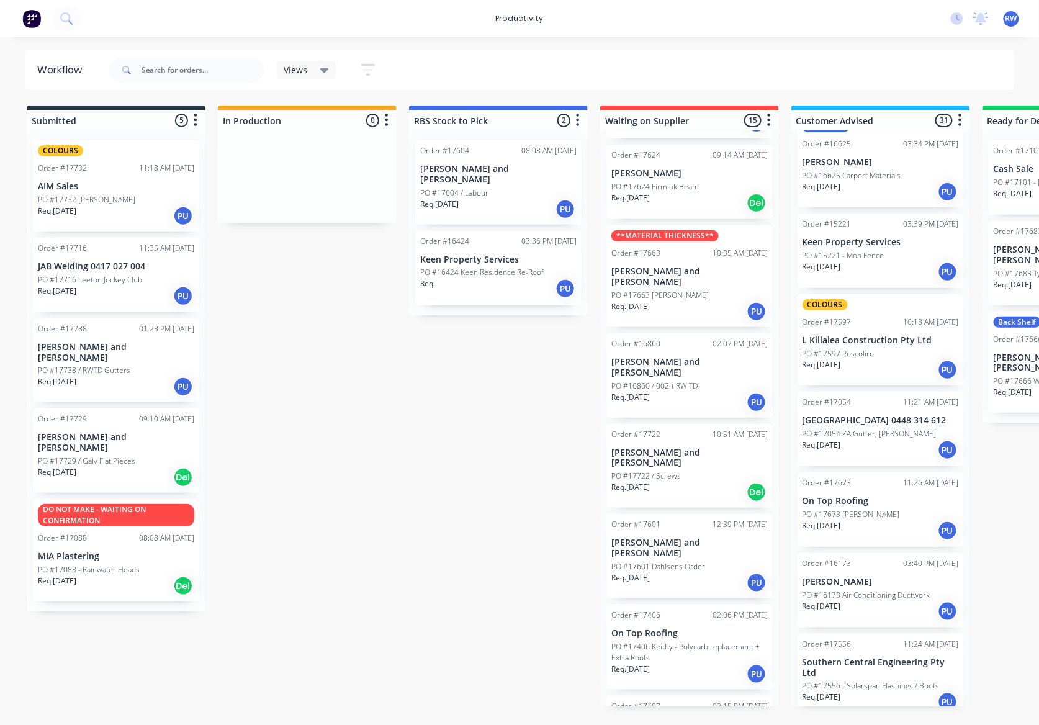
click at [133, 467] on div "Req. [DATE] Del" at bounding box center [116, 477] width 156 height 21
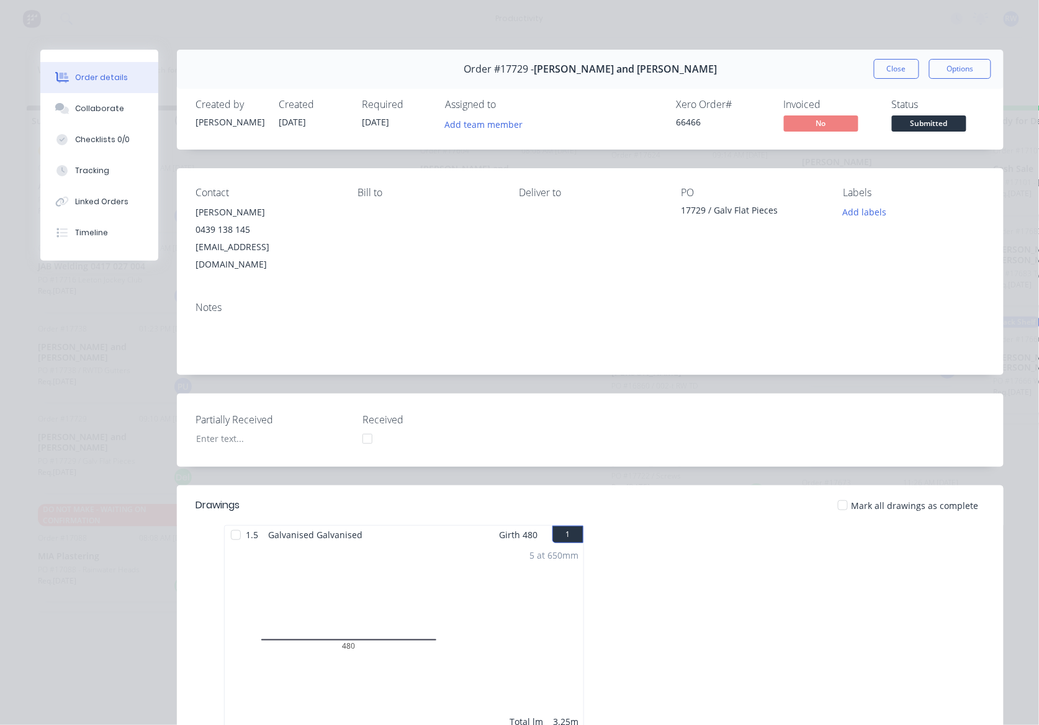
click at [842, 493] on div at bounding box center [842, 505] width 25 height 25
click at [917, 130] on span "Submitted" at bounding box center [929, 123] width 74 height 16
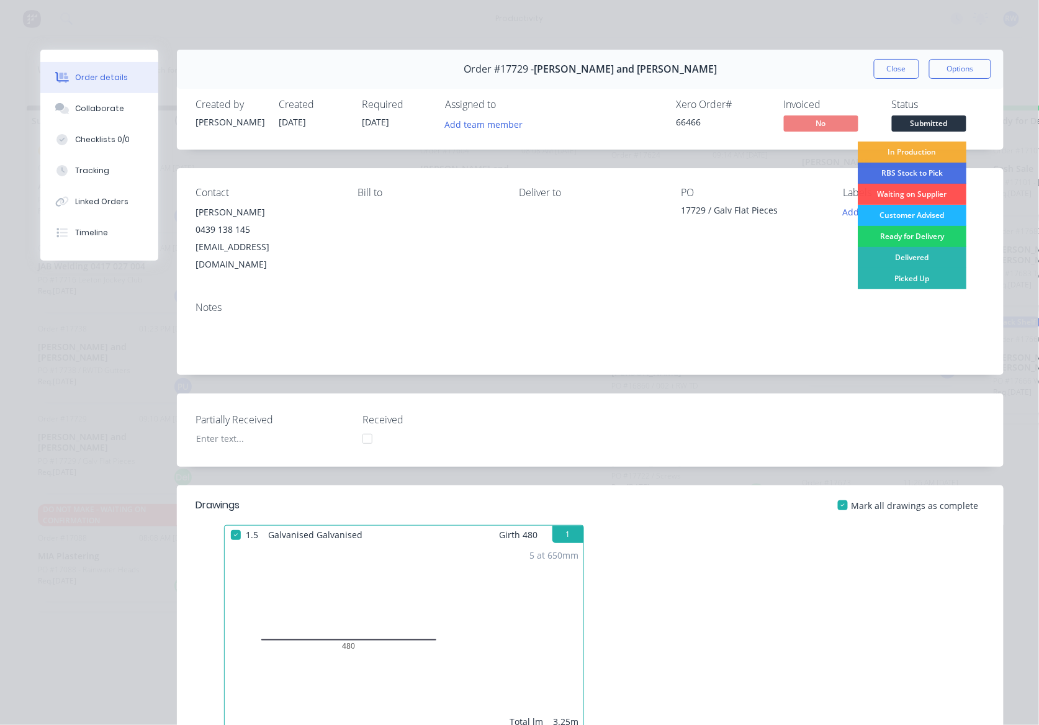
click at [921, 219] on div "Customer Advised" at bounding box center [912, 215] width 109 height 21
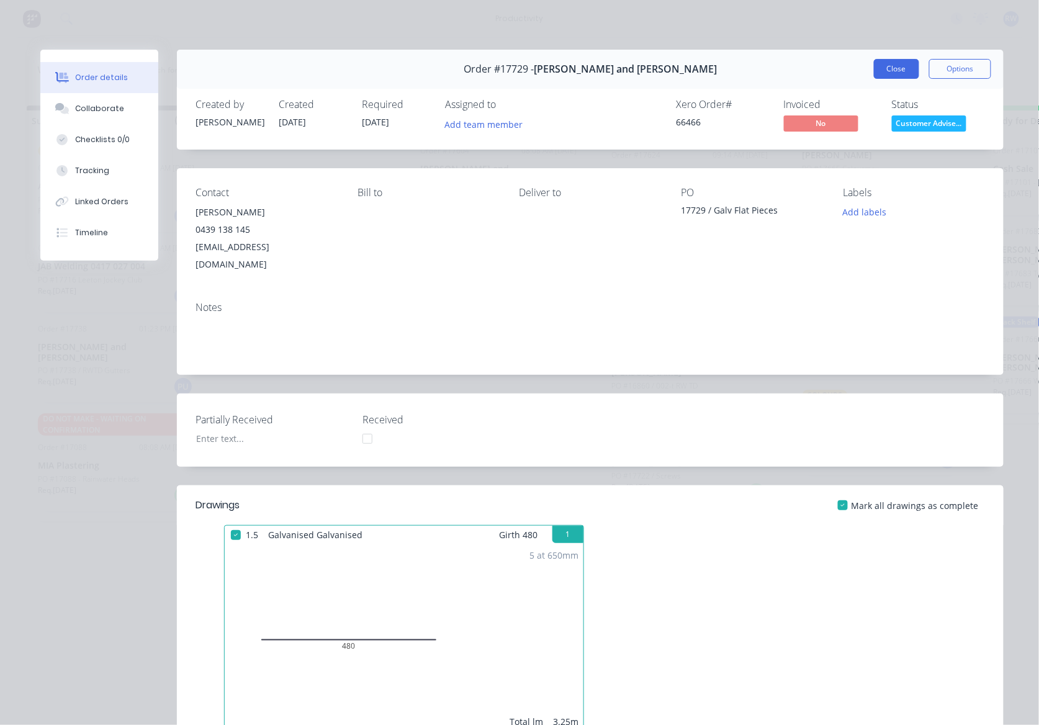
click at [896, 71] on button "Close" at bounding box center [896, 69] width 45 height 20
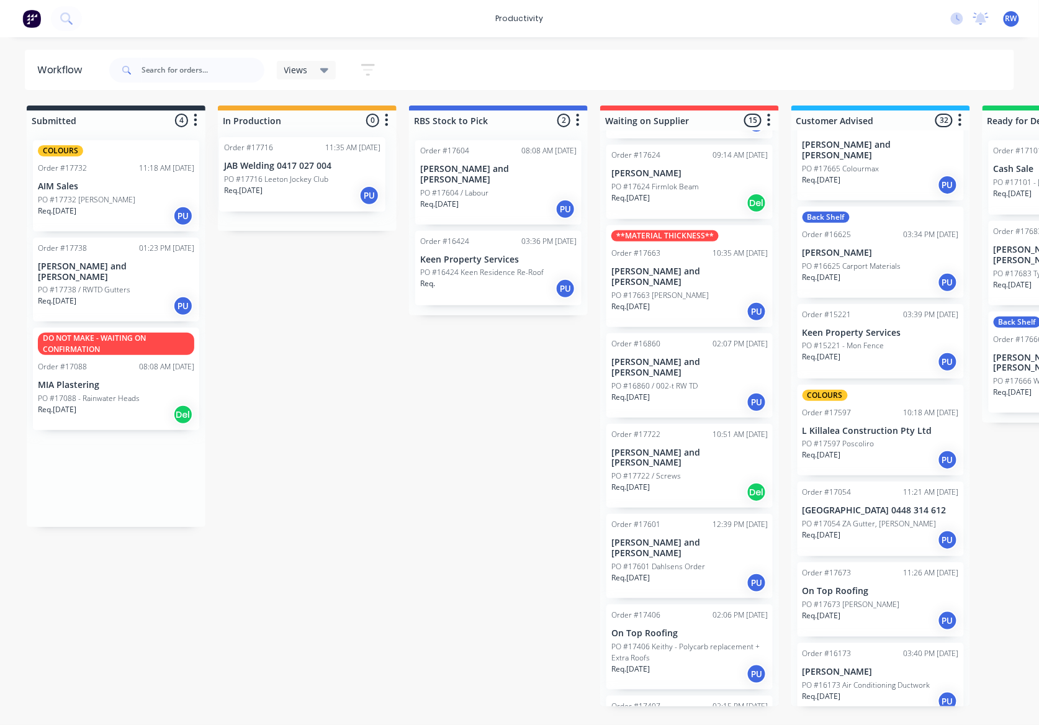
drag, startPoint x: 88, startPoint y: 281, endPoint x: 302, endPoint y: 169, distance: 240.9
click at [302, 169] on div "Submitted 4 Sort By Created date Required date Order number Customer name Most …" at bounding box center [756, 405] width 1530 height 601
click at [308, 184] on p "PO #17716 Leeton Jockey Club" at bounding box center [281, 182] width 104 height 11
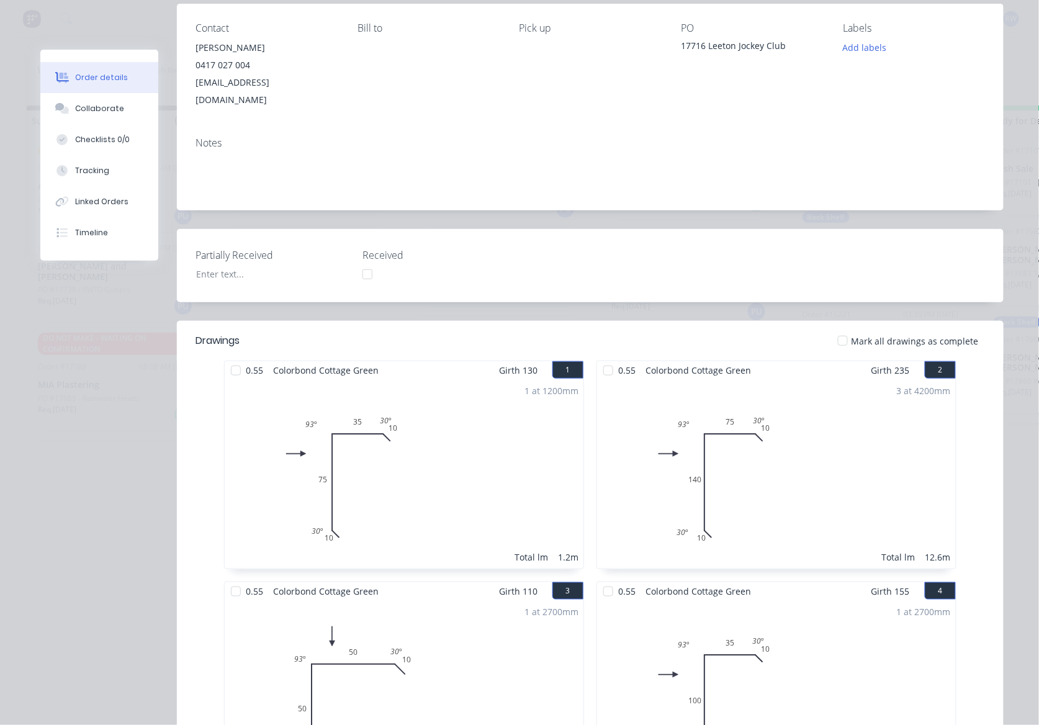
scroll to position [165, 0]
click at [604, 357] on div at bounding box center [608, 369] width 25 height 25
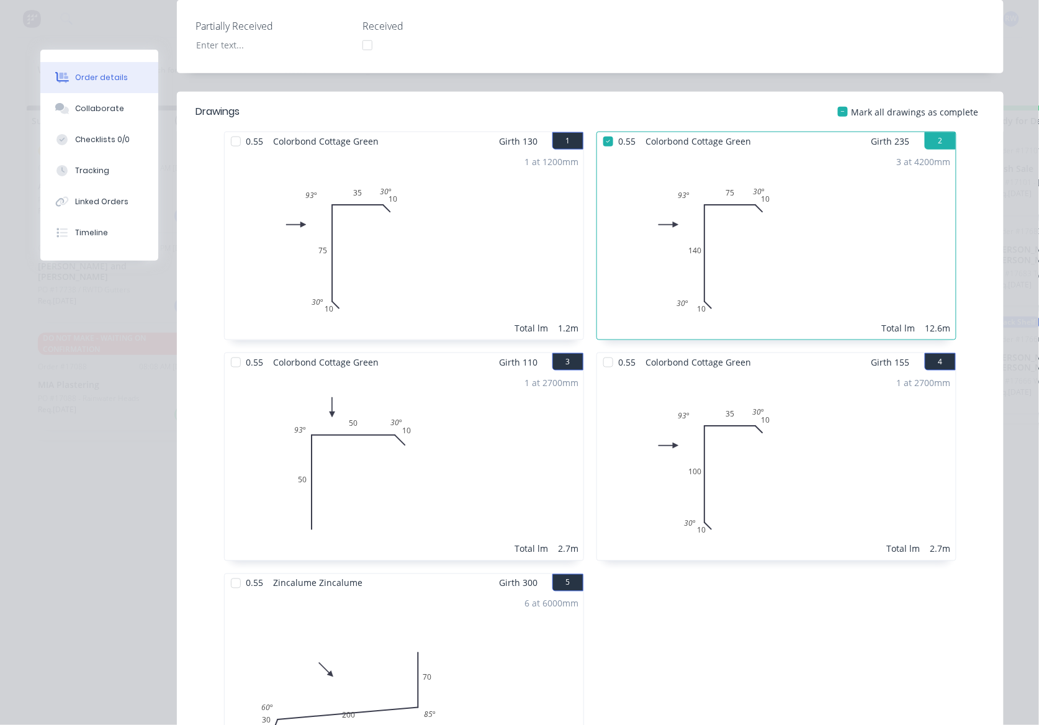
scroll to position [413, 0]
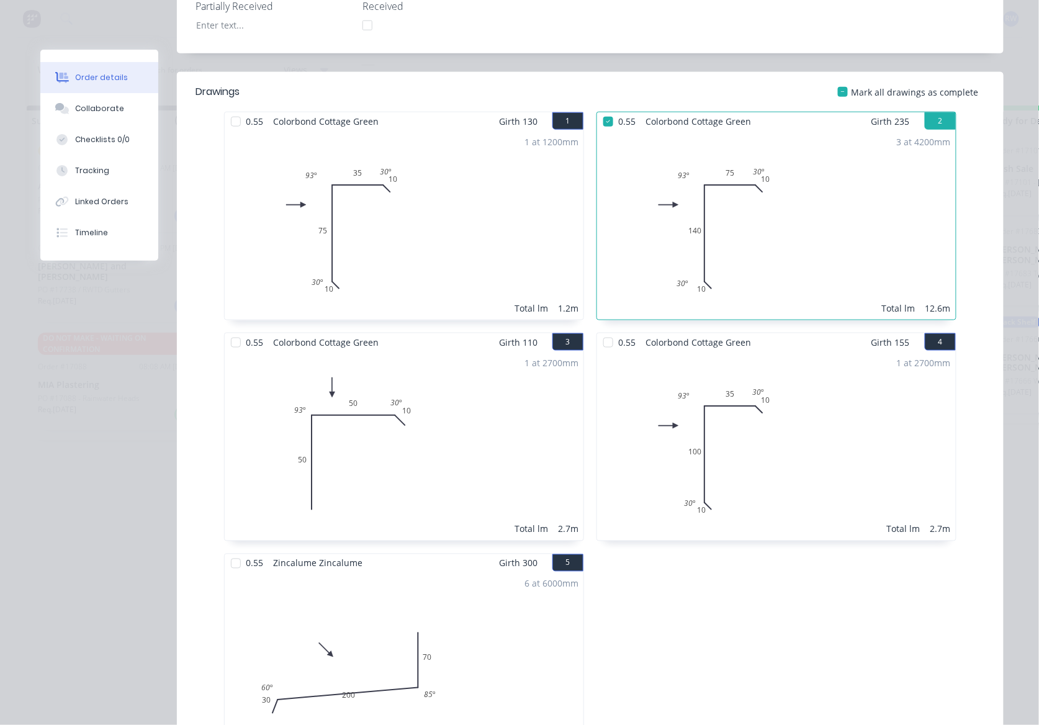
click at [226, 330] on div at bounding box center [235, 342] width 25 height 25
click at [597, 330] on div at bounding box center [608, 342] width 25 height 25
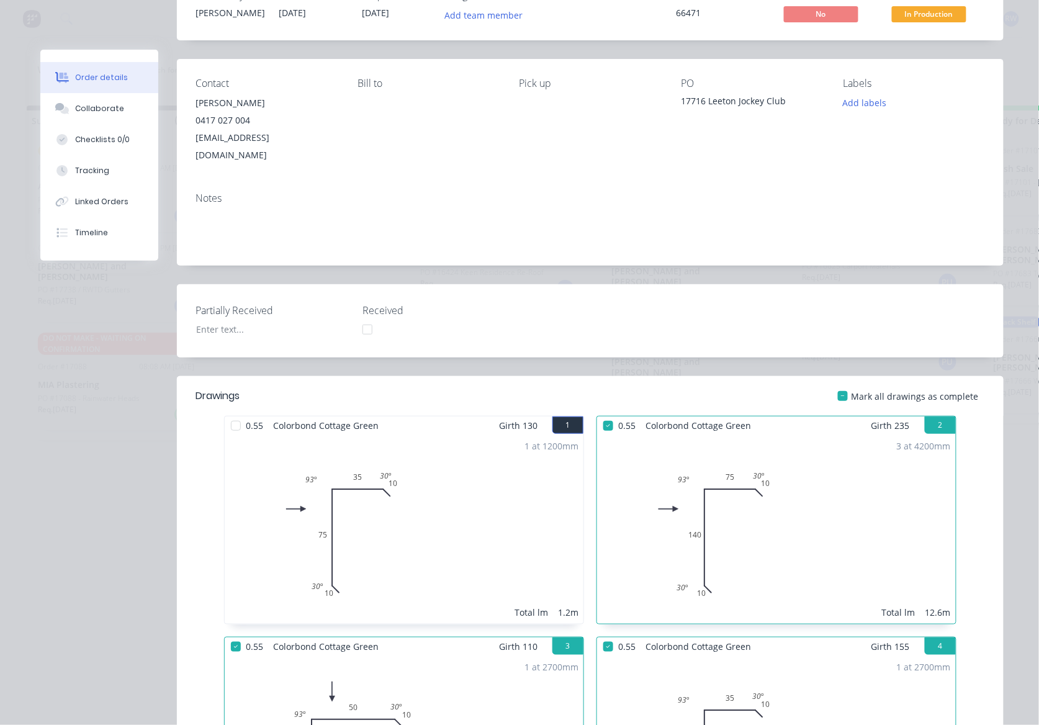
scroll to position [0, 0]
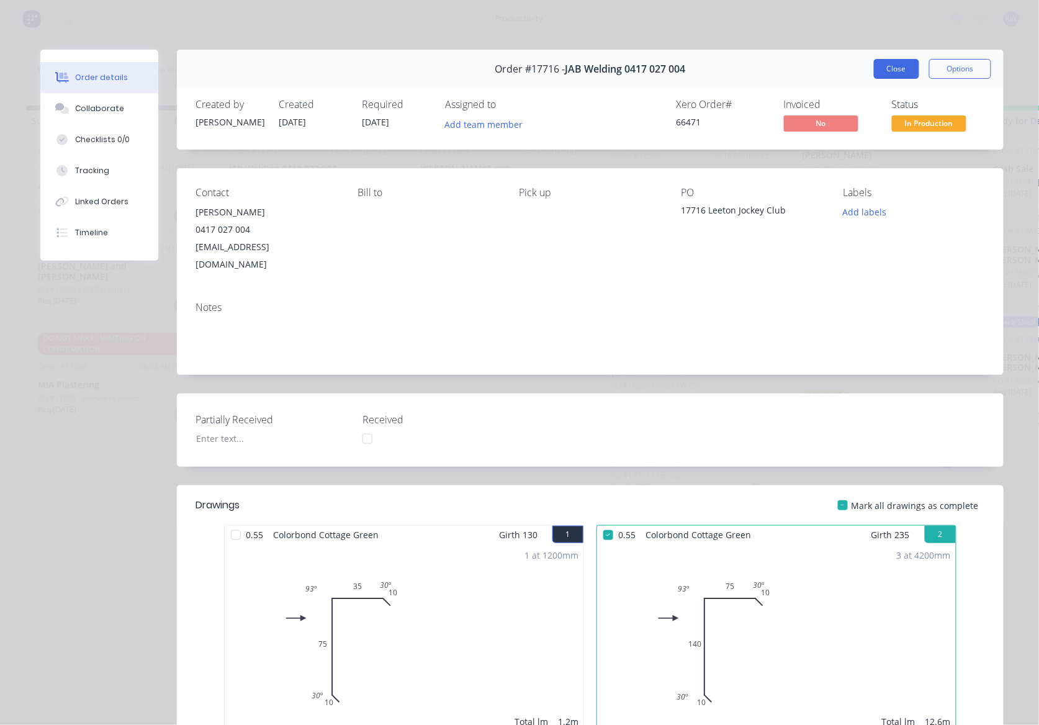
click at [894, 65] on button "Close" at bounding box center [896, 69] width 45 height 20
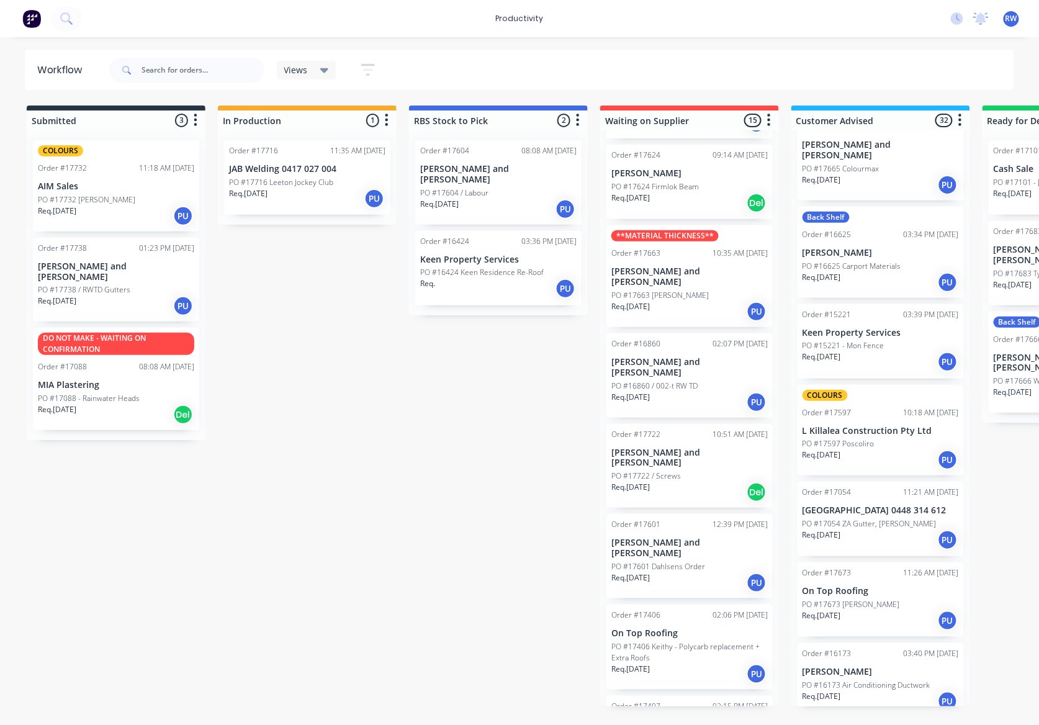
drag, startPoint x: 252, startPoint y: 580, endPoint x: 385, endPoint y: 647, distance: 149.3
click at [385, 647] on div "Submitted 3 Sort By Created date Required date Order number Customer name Most …" at bounding box center [756, 405] width 1530 height 601
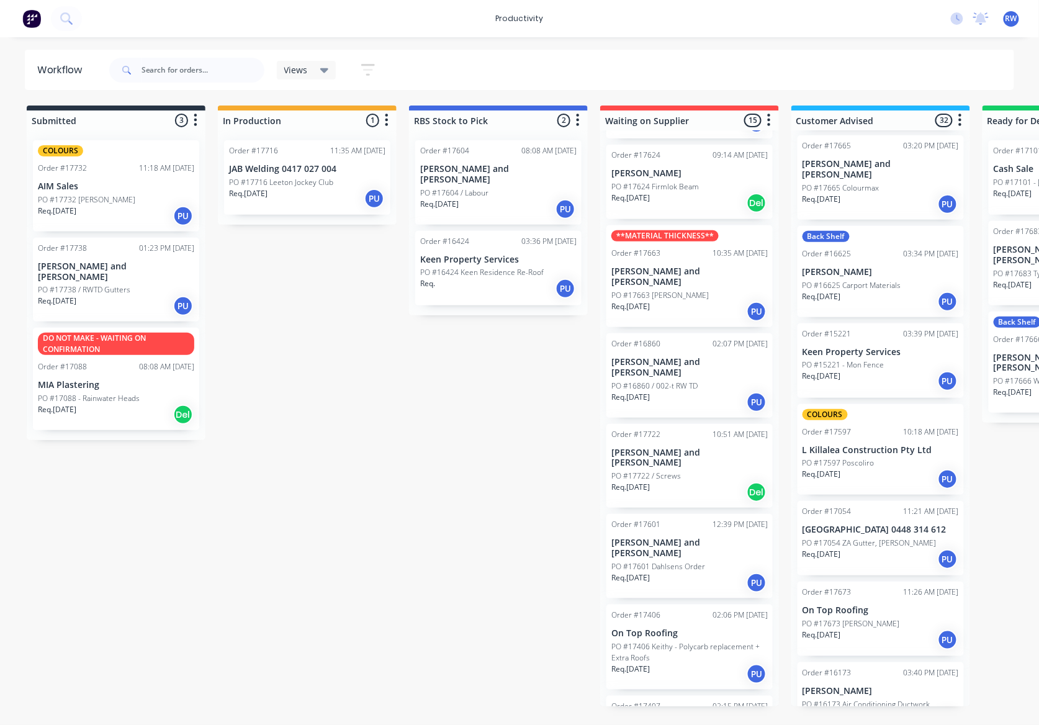
scroll to position [1813, 0]
